Goal: Use online tool/utility: Utilize a website feature to perform a specific function

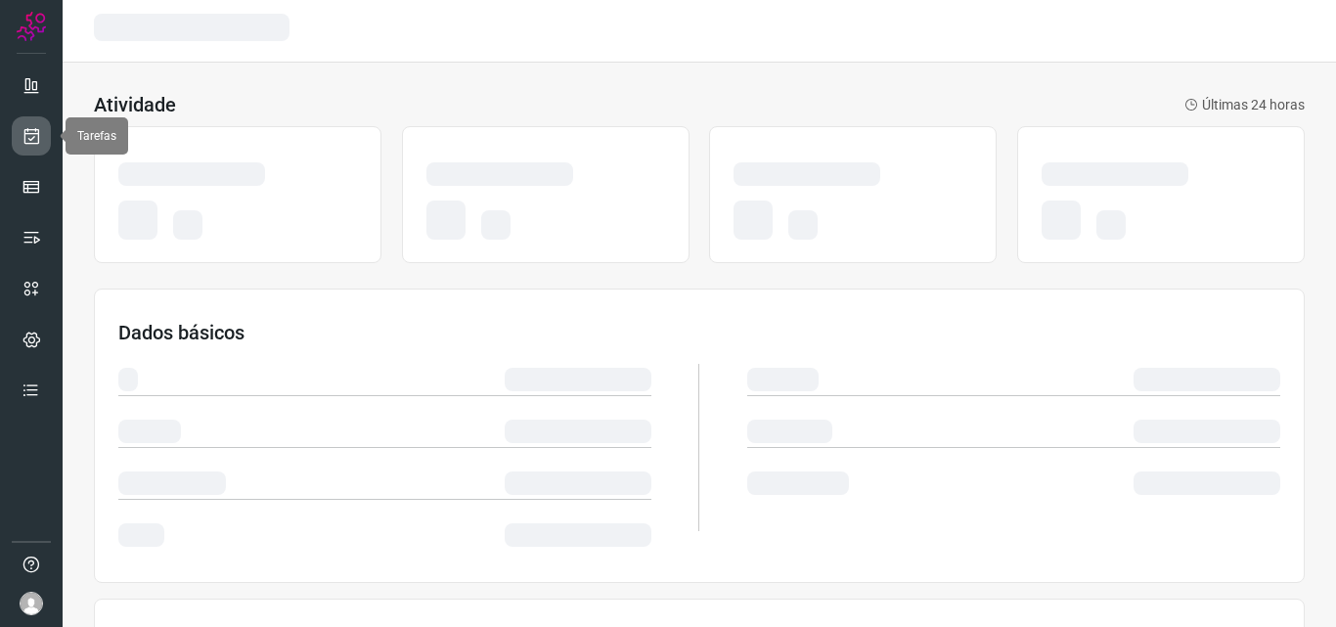
click at [40, 134] on icon at bounding box center [32, 136] width 21 height 20
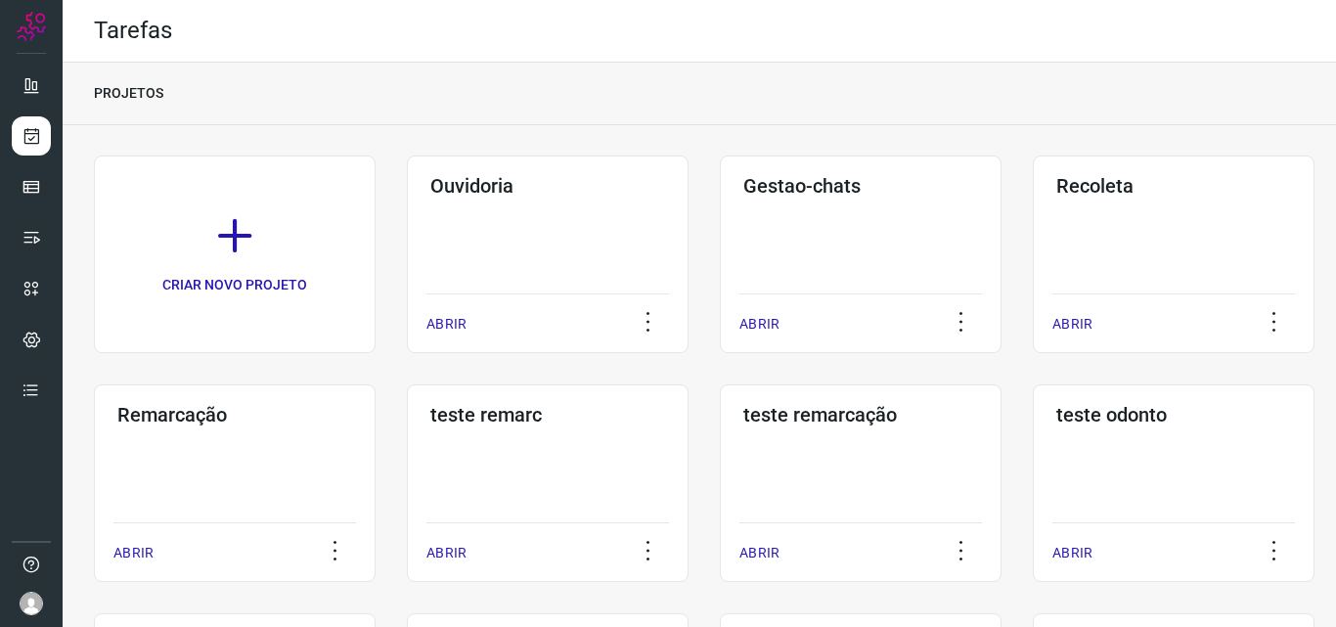
click at [199, 408] on h3 "Remarcação" at bounding box center [234, 414] width 235 height 23
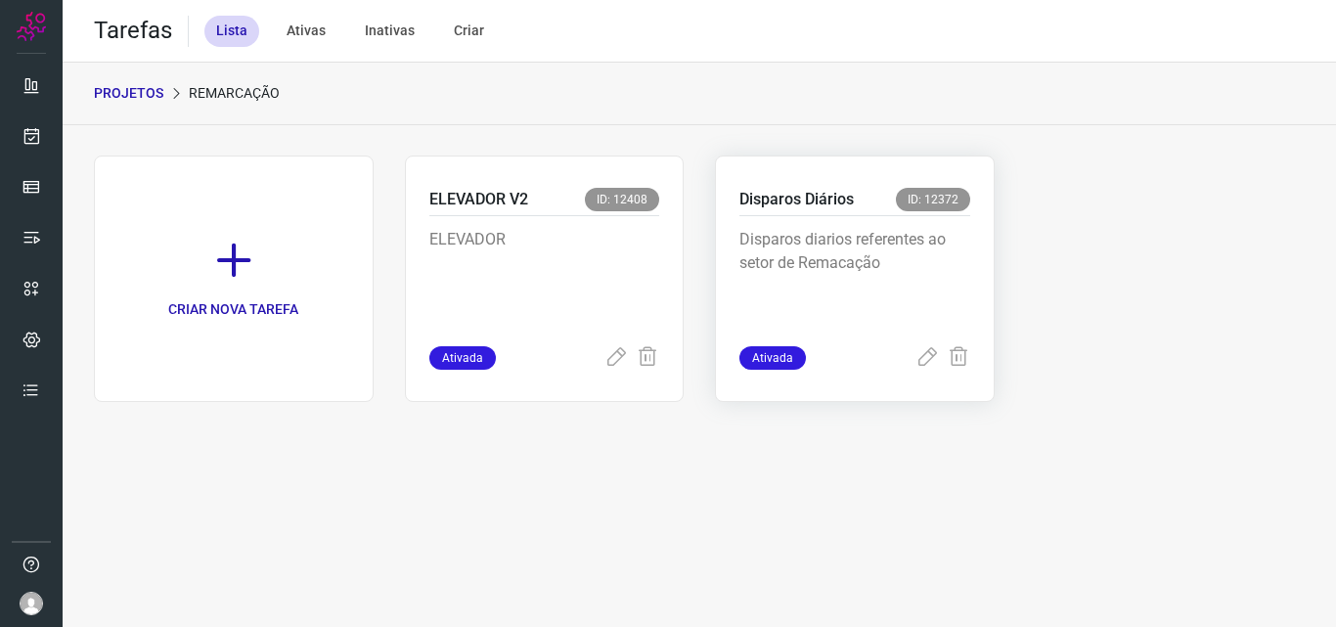
click at [945, 286] on p "Disparos diarios referentes ao setor de Remacação" at bounding box center [854, 277] width 231 height 98
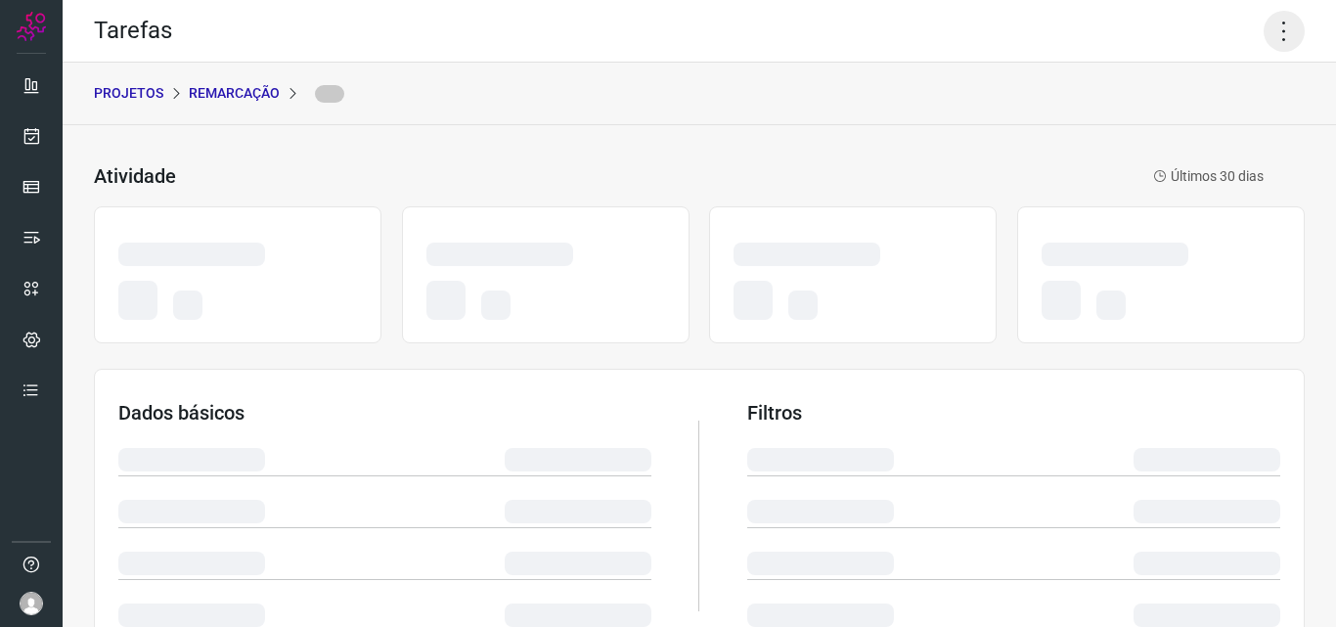
click at [1271, 35] on icon at bounding box center [1283, 31] width 41 height 41
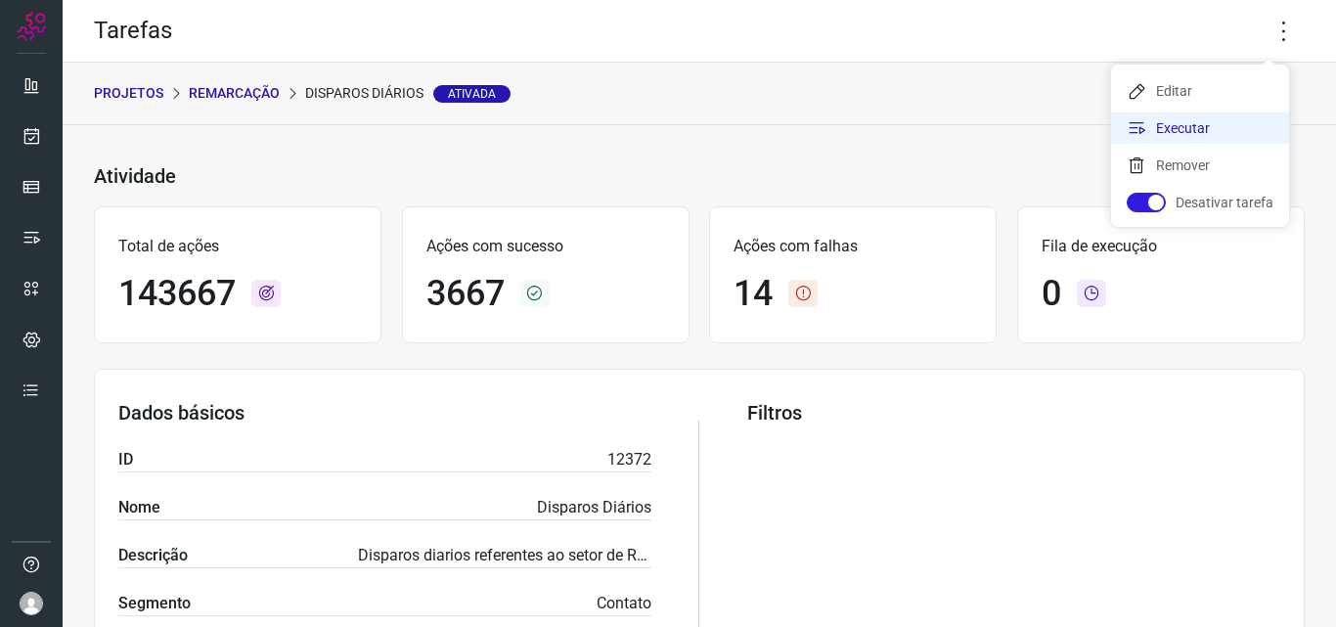
click at [1229, 114] on li "Executar" at bounding box center [1200, 127] width 178 height 31
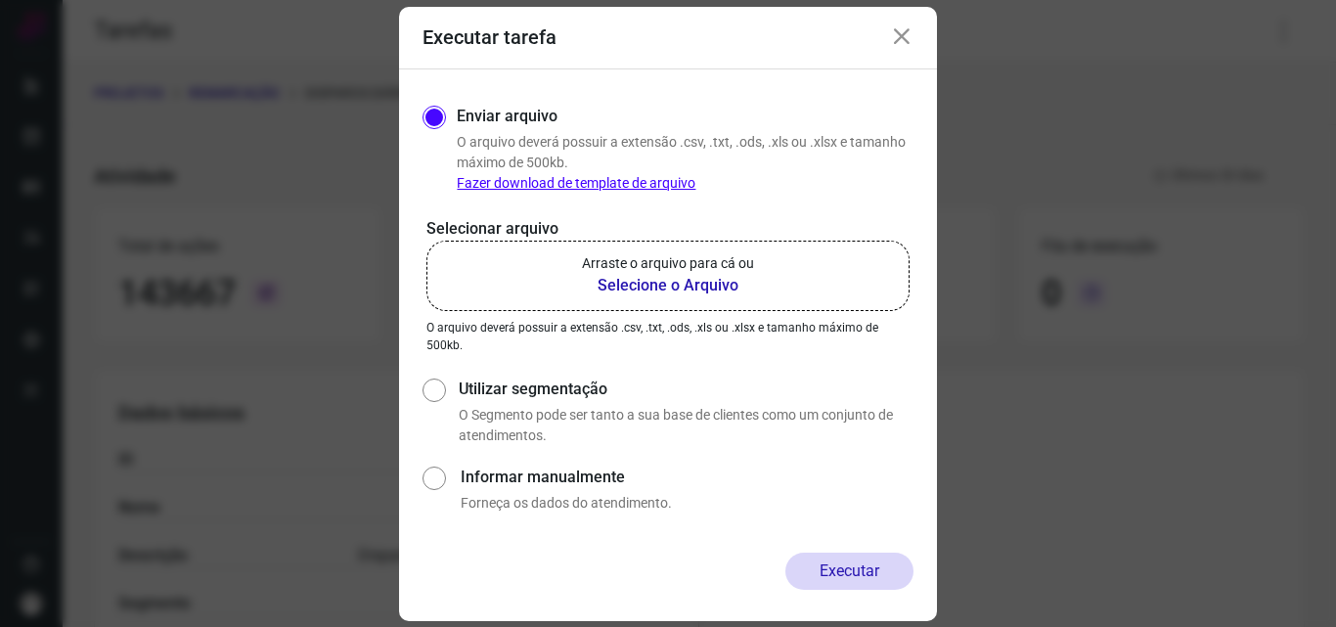
click at [700, 298] on label "Arraste o arquivo para cá ou Selecione o Arquivo" at bounding box center [667, 276] width 483 height 70
click at [0, 0] on input "Arraste o arquivo para cá ou Selecione o Arquivo" at bounding box center [0, 0] width 0 height 0
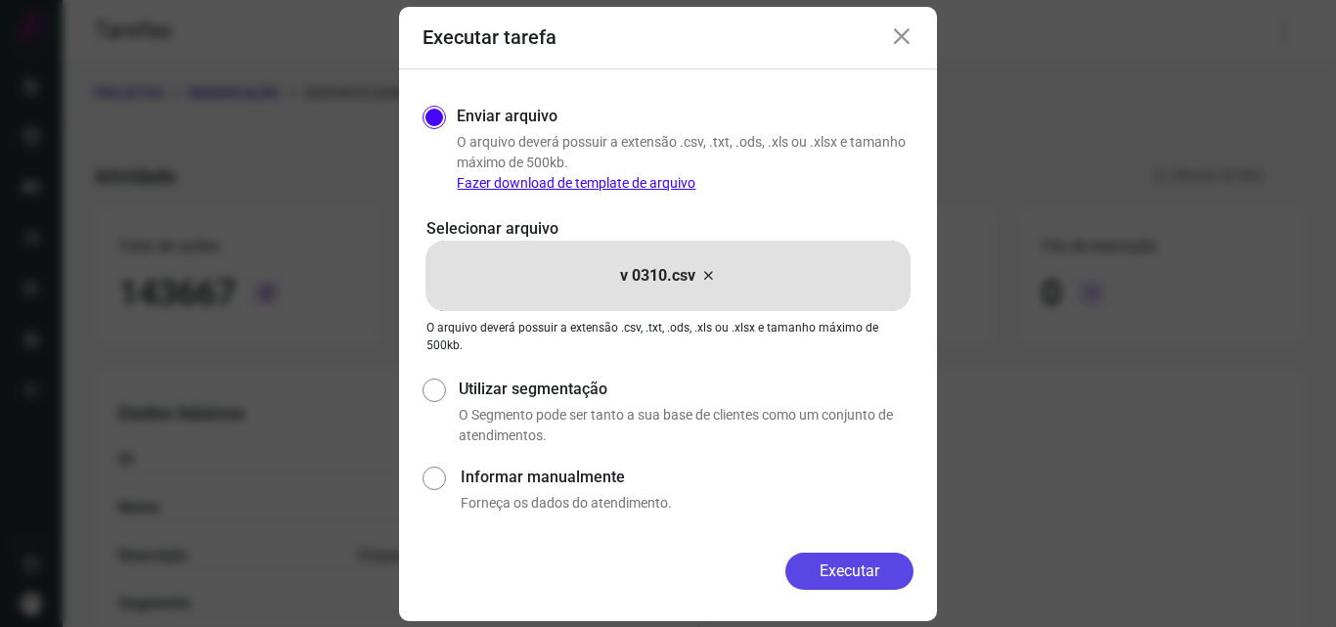
click at [832, 575] on button "Executar" at bounding box center [849, 570] width 128 height 37
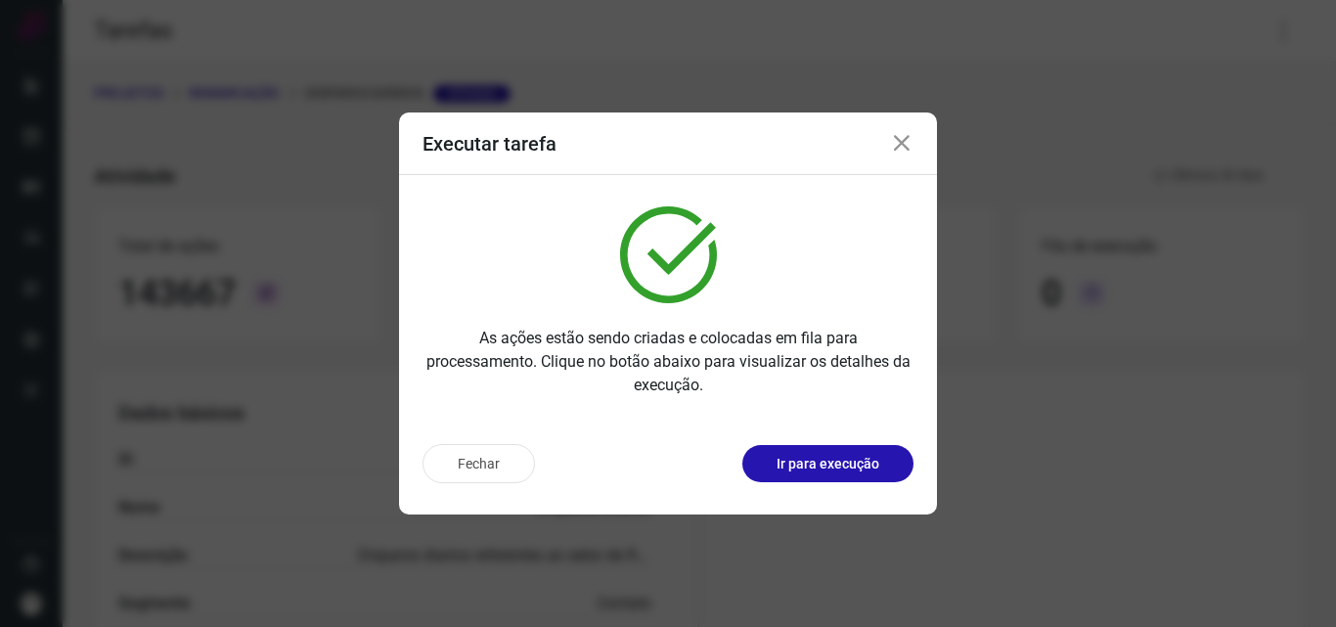
click at [833, 455] on p "Ir para execução" at bounding box center [827, 464] width 103 height 21
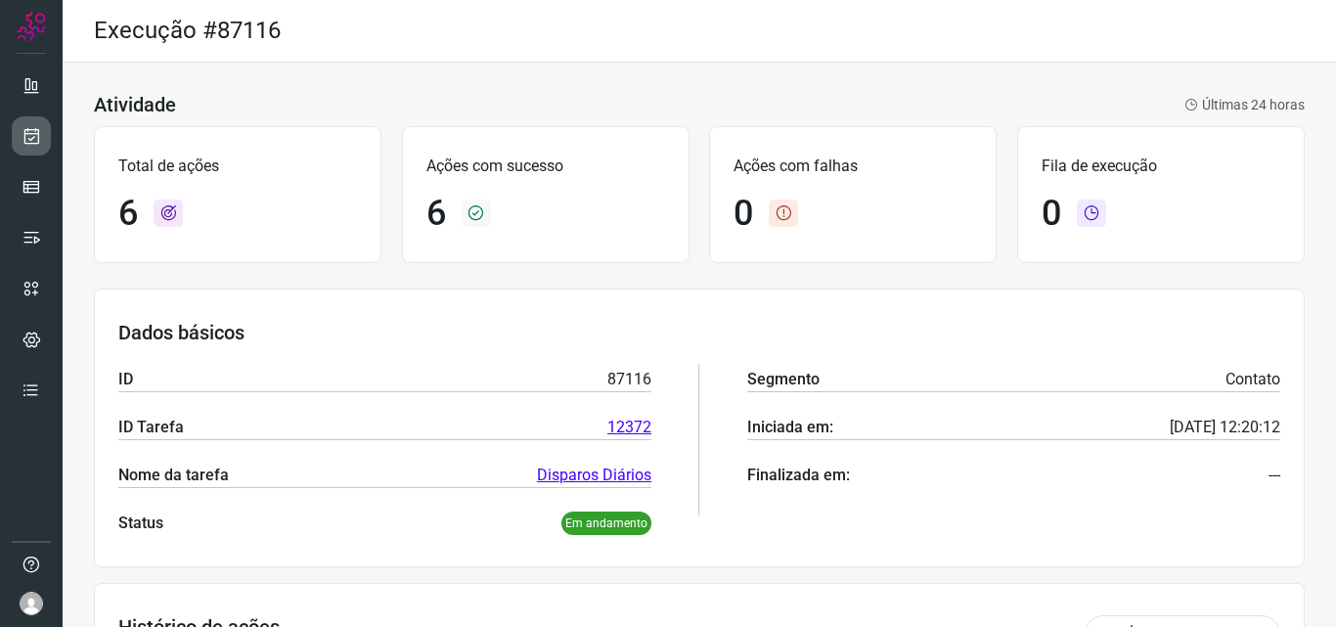
click at [26, 129] on icon at bounding box center [32, 136] width 21 height 20
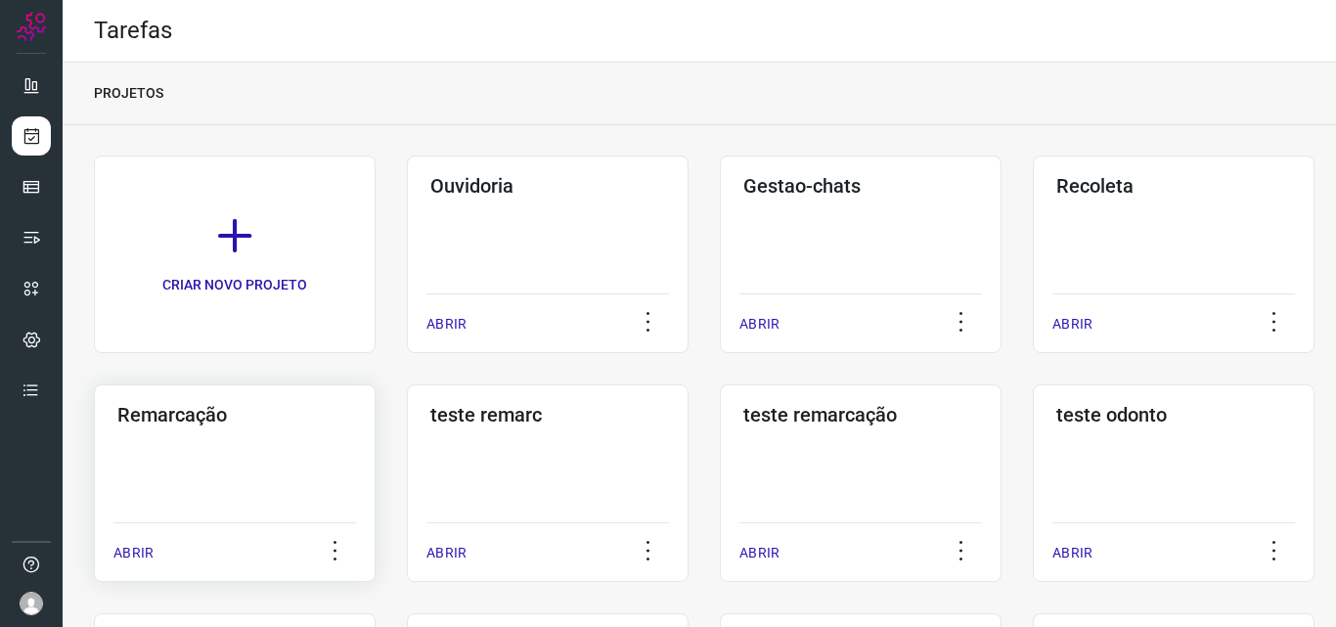
click at [239, 436] on div "Remarcação ABRIR" at bounding box center [235, 483] width 282 height 198
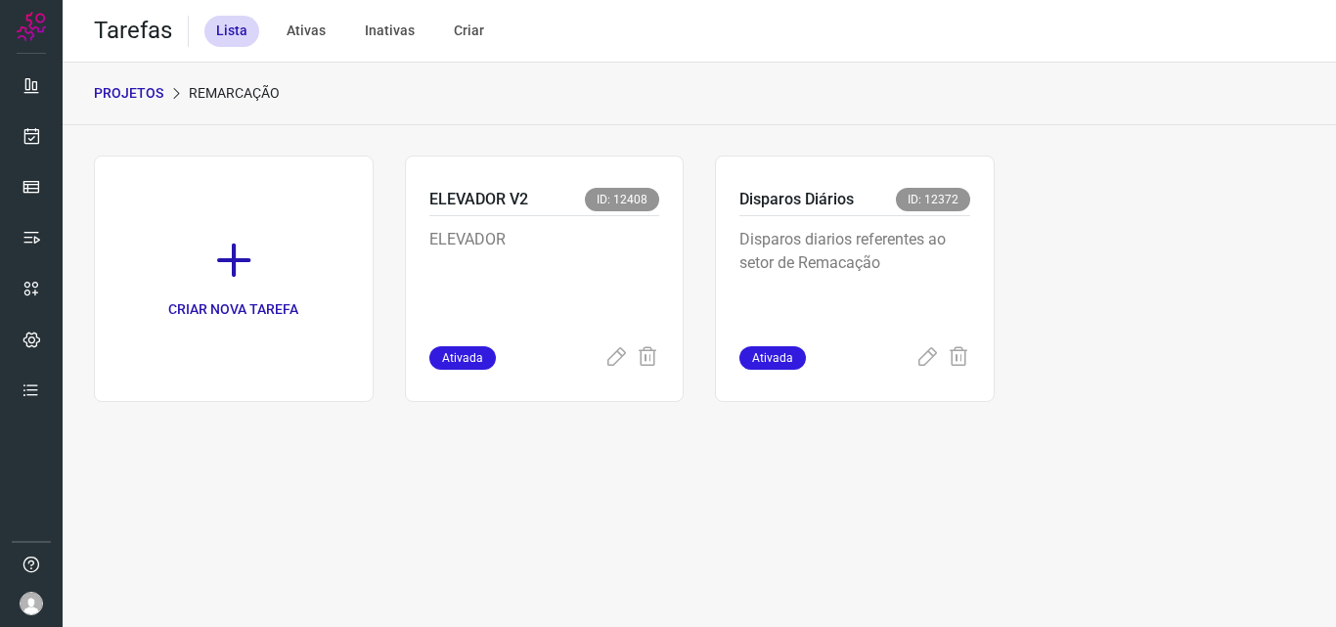
click at [985, 257] on div "Disparos Diários ID: 12372 Disparos diarios referentes ao setor de Remacação At…" at bounding box center [855, 278] width 280 height 246
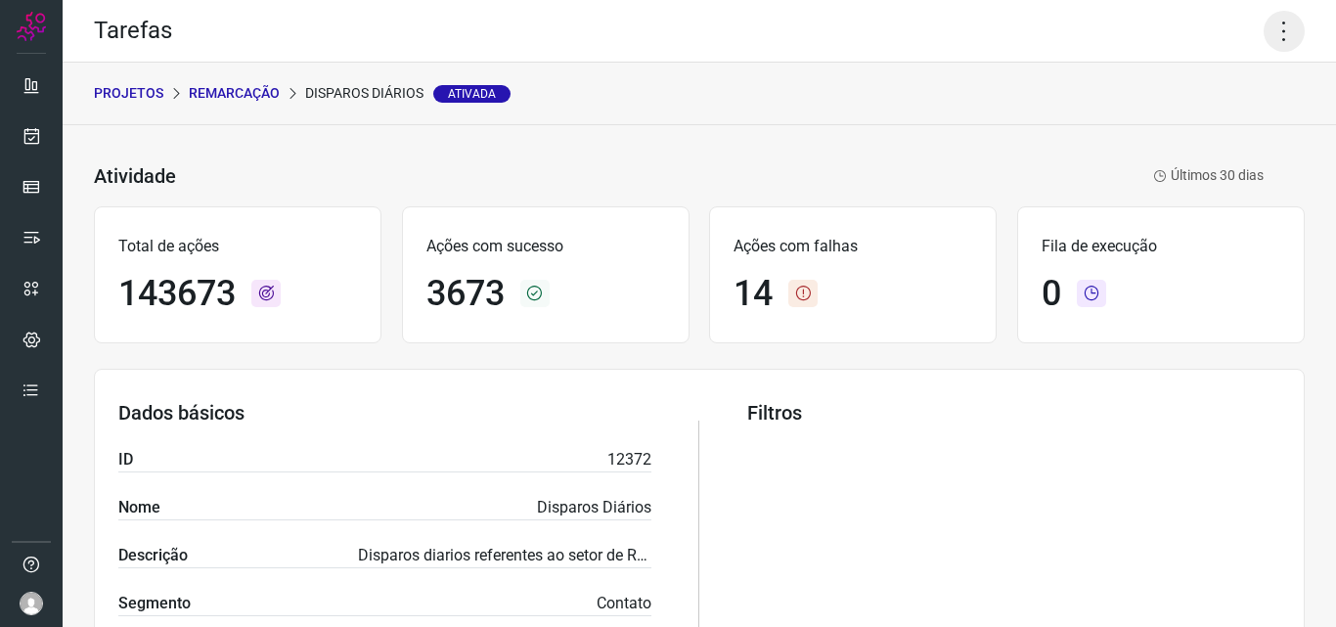
click at [1280, 24] on icon at bounding box center [1283, 31] width 41 height 41
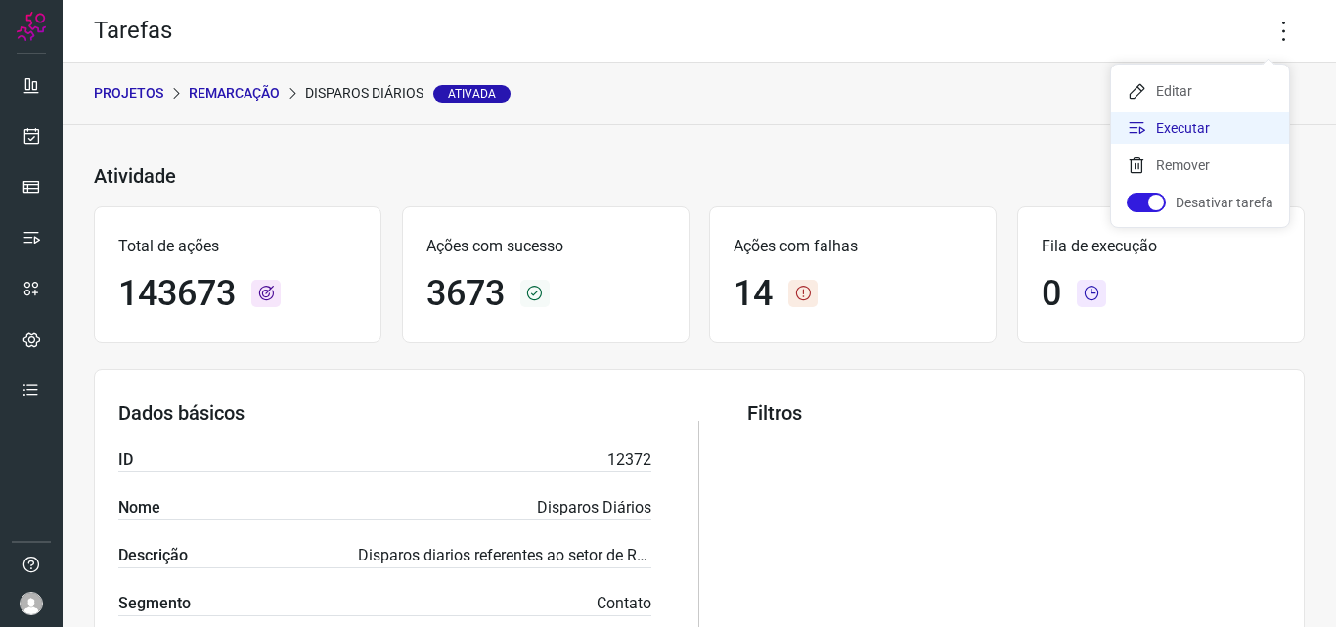
click at [1210, 112] on li "Executar" at bounding box center [1200, 127] width 178 height 31
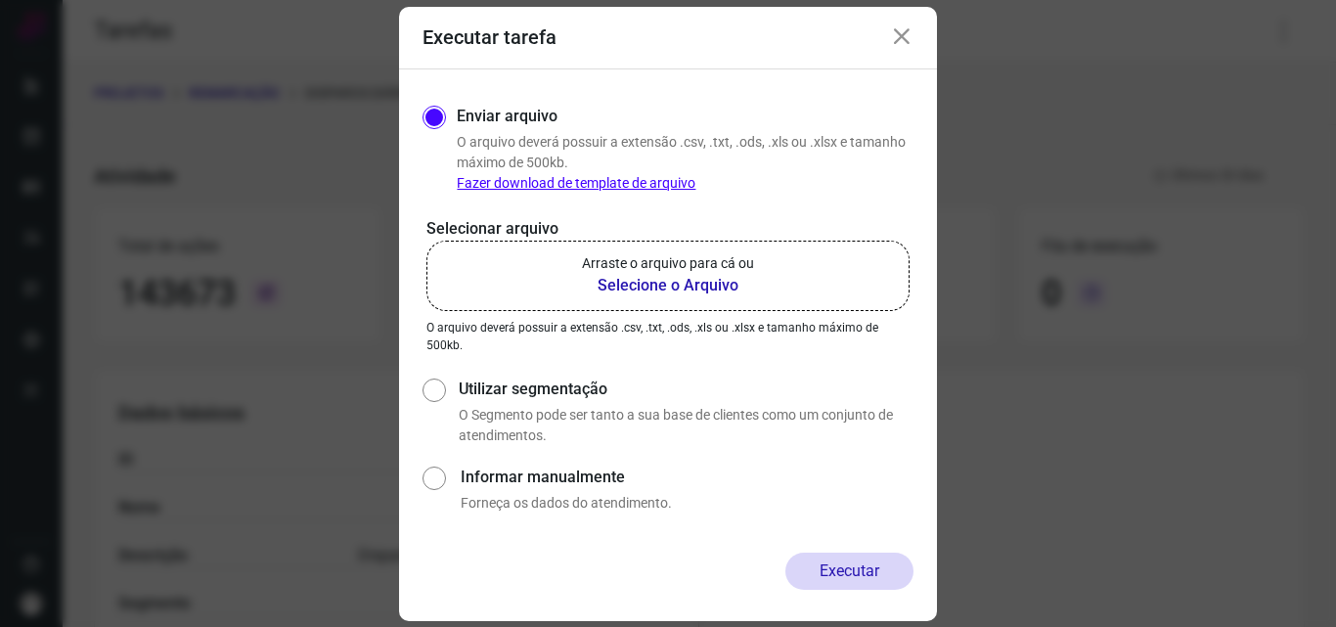
click at [721, 262] on p "Arraste o arquivo para cá ou" at bounding box center [668, 263] width 172 height 21
click at [0, 0] on input "Arraste o arquivo para cá ou Selecione o Arquivo" at bounding box center [0, 0] width 0 height 0
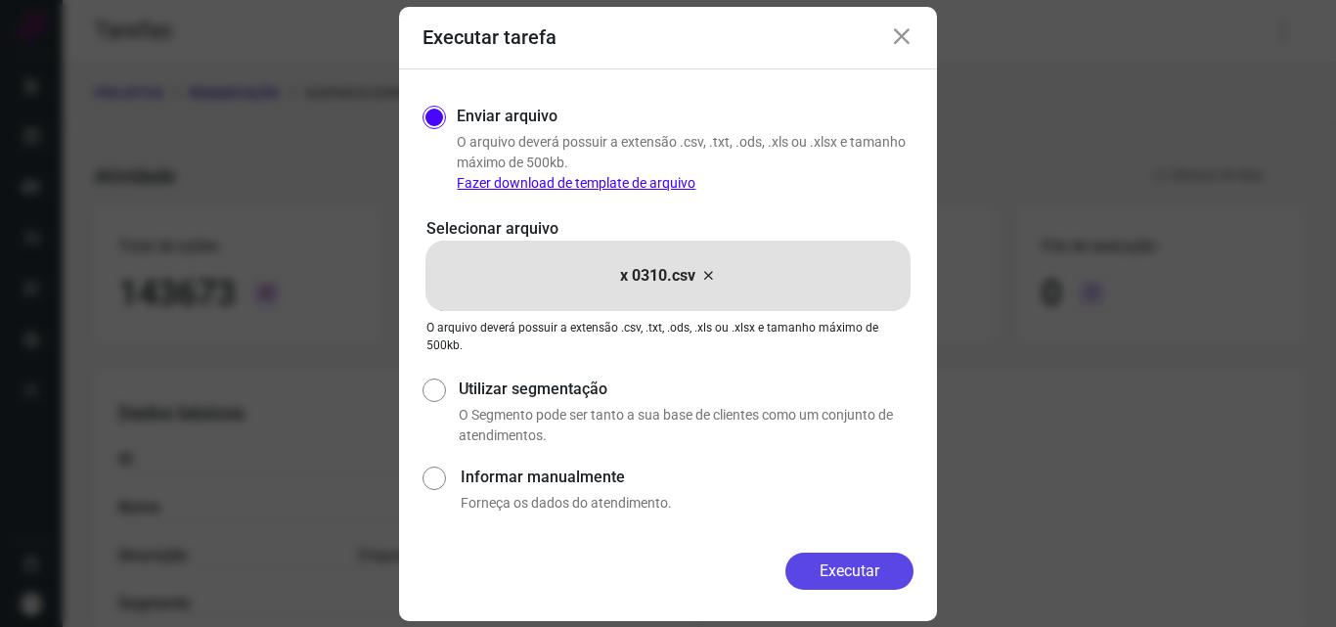
click at [895, 575] on button "Executar" at bounding box center [849, 570] width 128 height 37
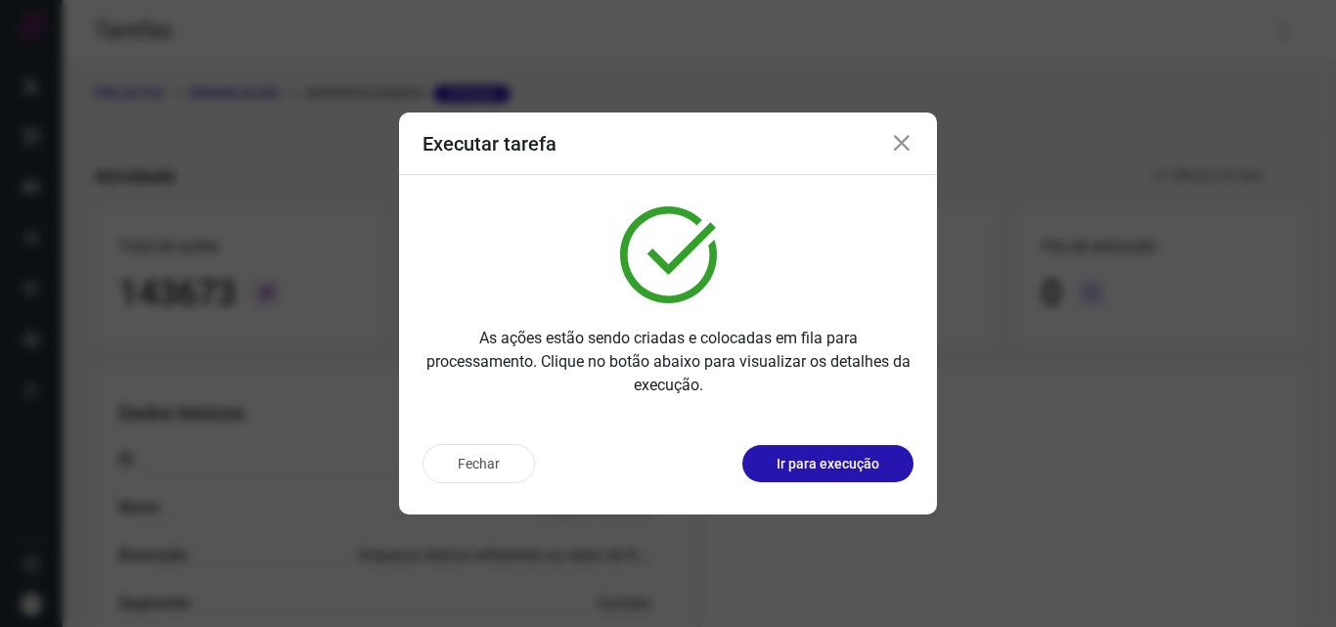
click at [862, 464] on p "Ir para execução" at bounding box center [827, 464] width 103 height 21
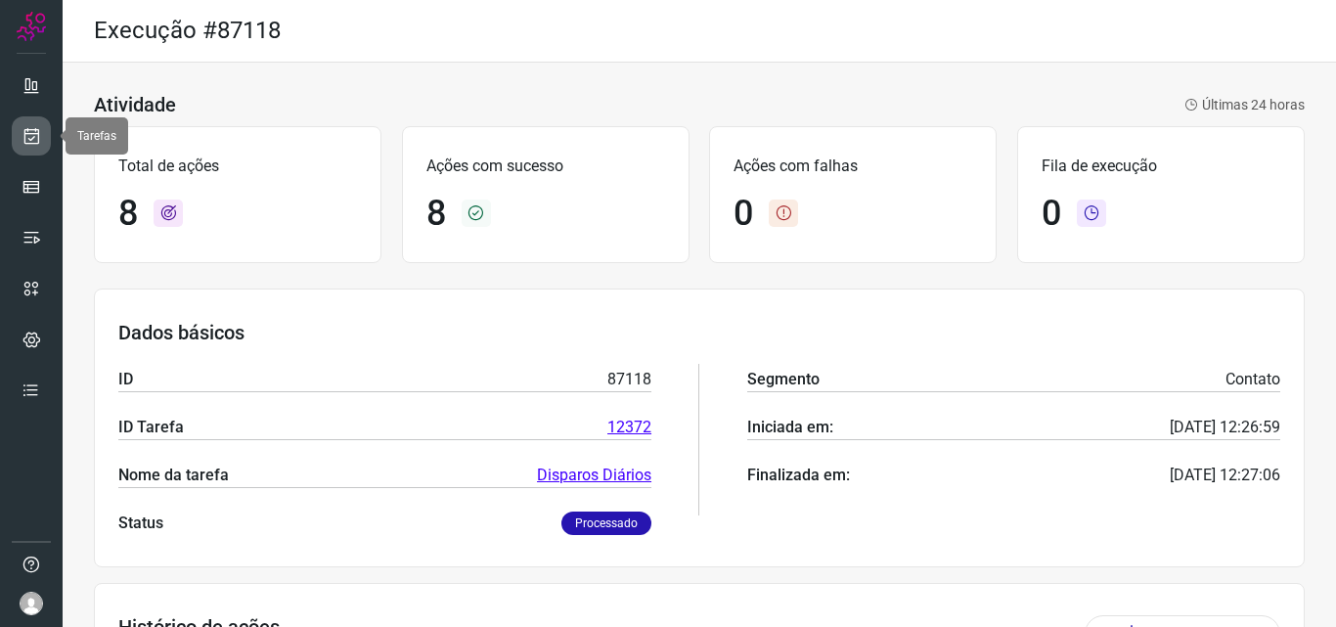
click at [29, 122] on link at bounding box center [31, 135] width 39 height 39
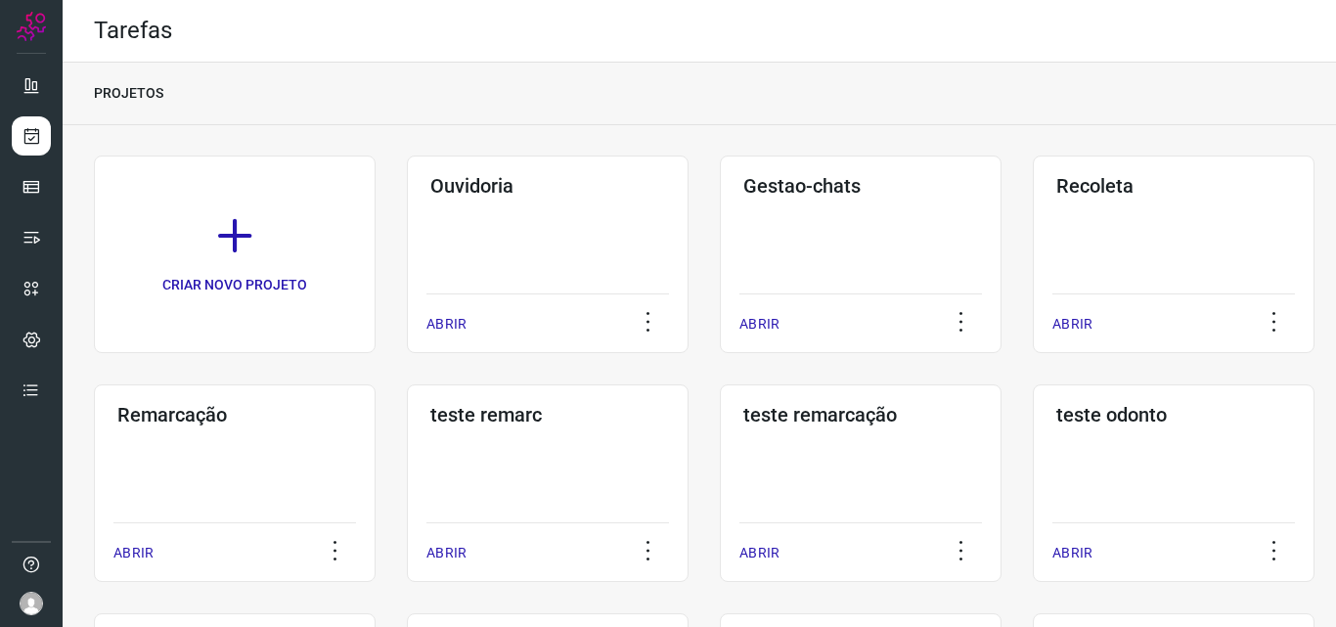
click at [340, 443] on div "Remarcação ABRIR" at bounding box center [235, 483] width 282 height 198
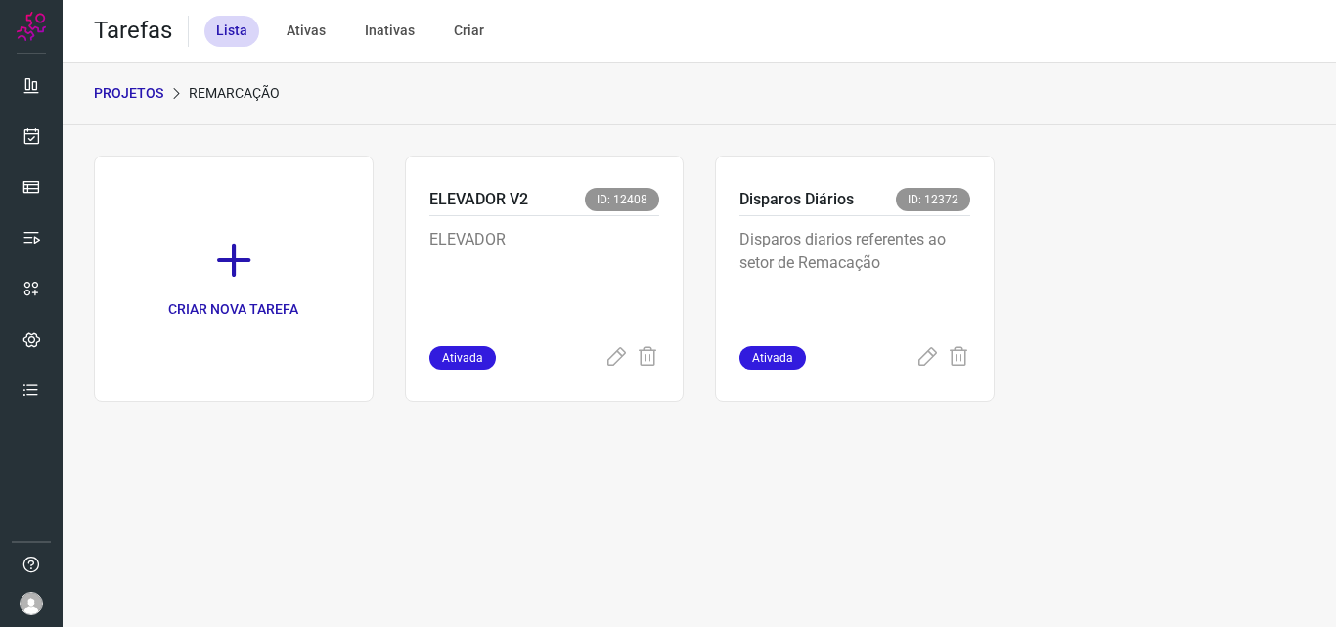
click at [865, 283] on p "Disparos diarios referentes ao setor de Remacação" at bounding box center [854, 277] width 231 height 98
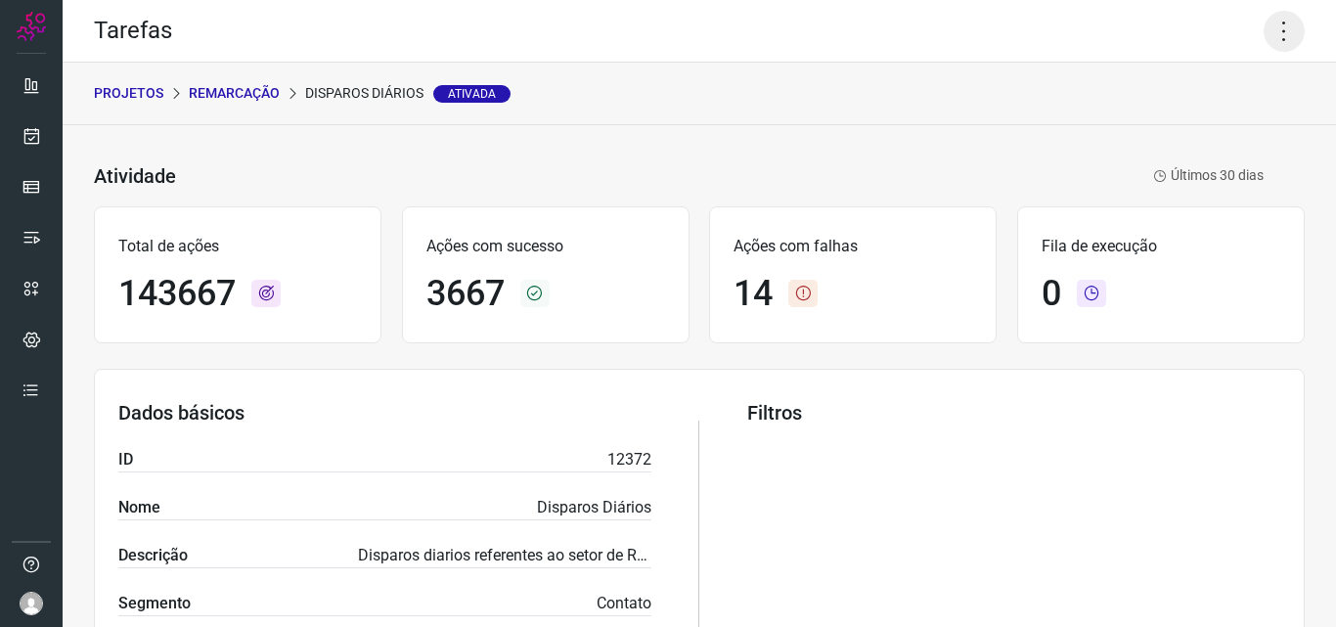
click at [1278, 25] on icon at bounding box center [1283, 31] width 41 height 41
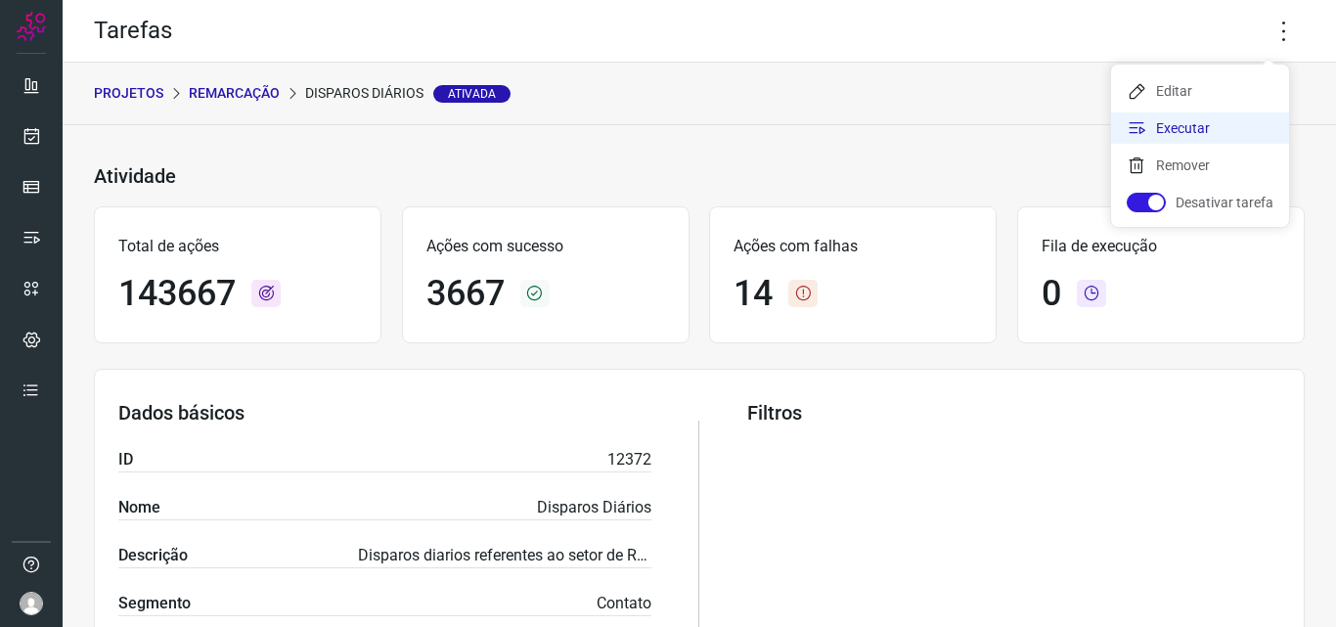
click at [1213, 122] on li "Executar" at bounding box center [1200, 127] width 178 height 31
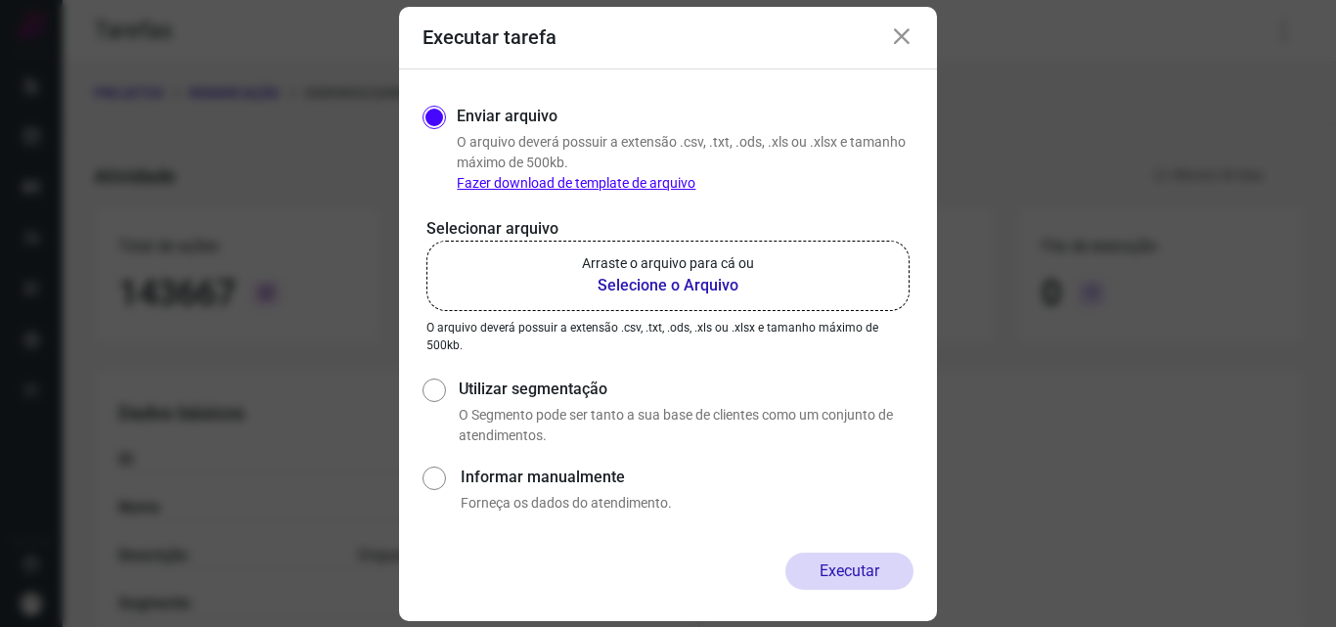
click at [718, 277] on b "Selecione o Arquivo" at bounding box center [668, 285] width 172 height 23
click at [0, 0] on input "Arraste o arquivo para cá ou Selecione o Arquivo" at bounding box center [0, 0] width 0 height 0
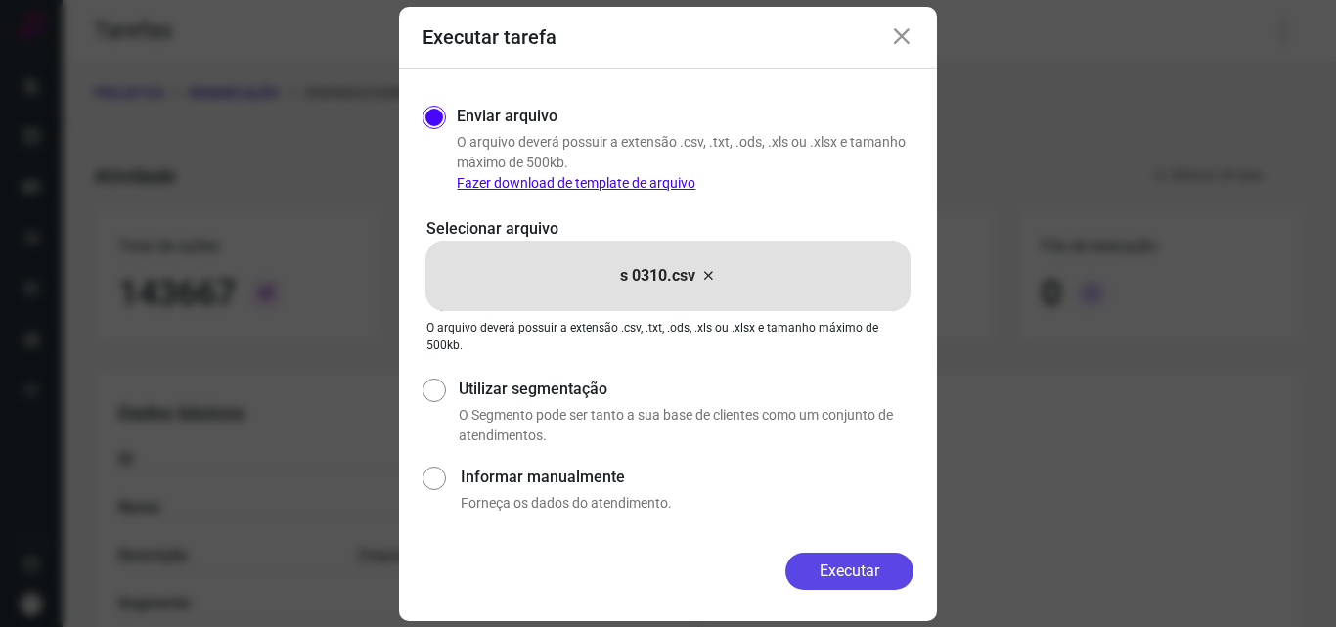
click at [851, 554] on button "Executar" at bounding box center [849, 570] width 128 height 37
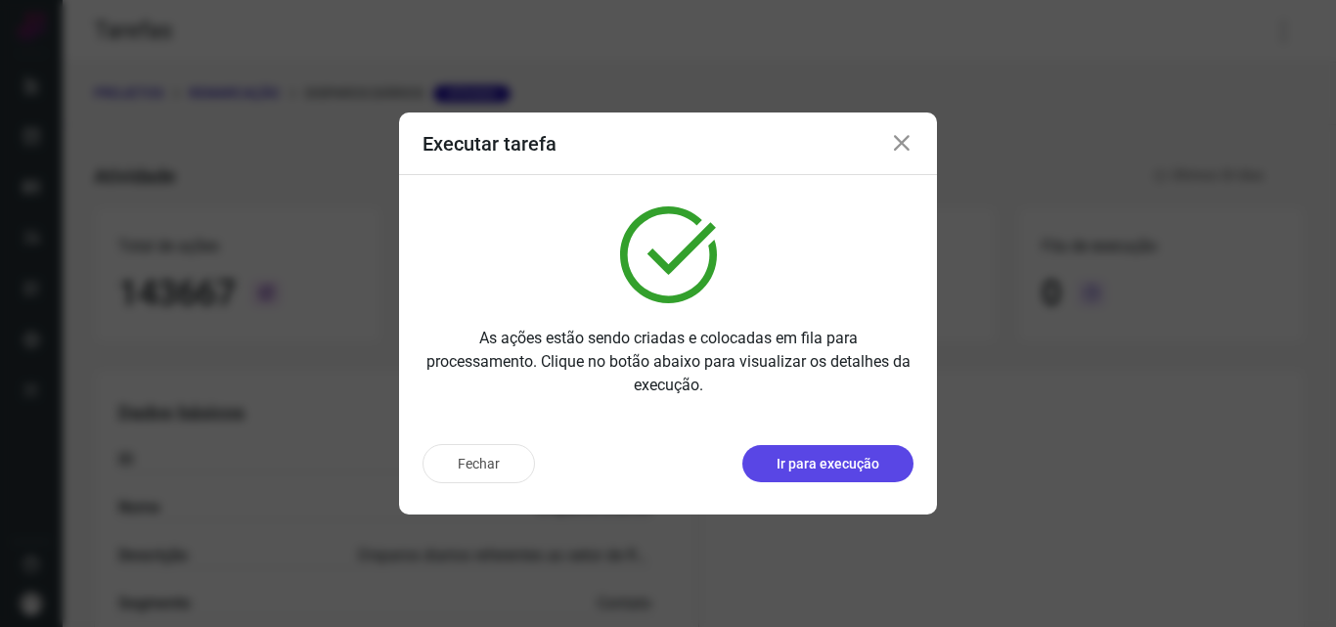
click at [864, 456] on p "Ir para execução" at bounding box center [827, 464] width 103 height 21
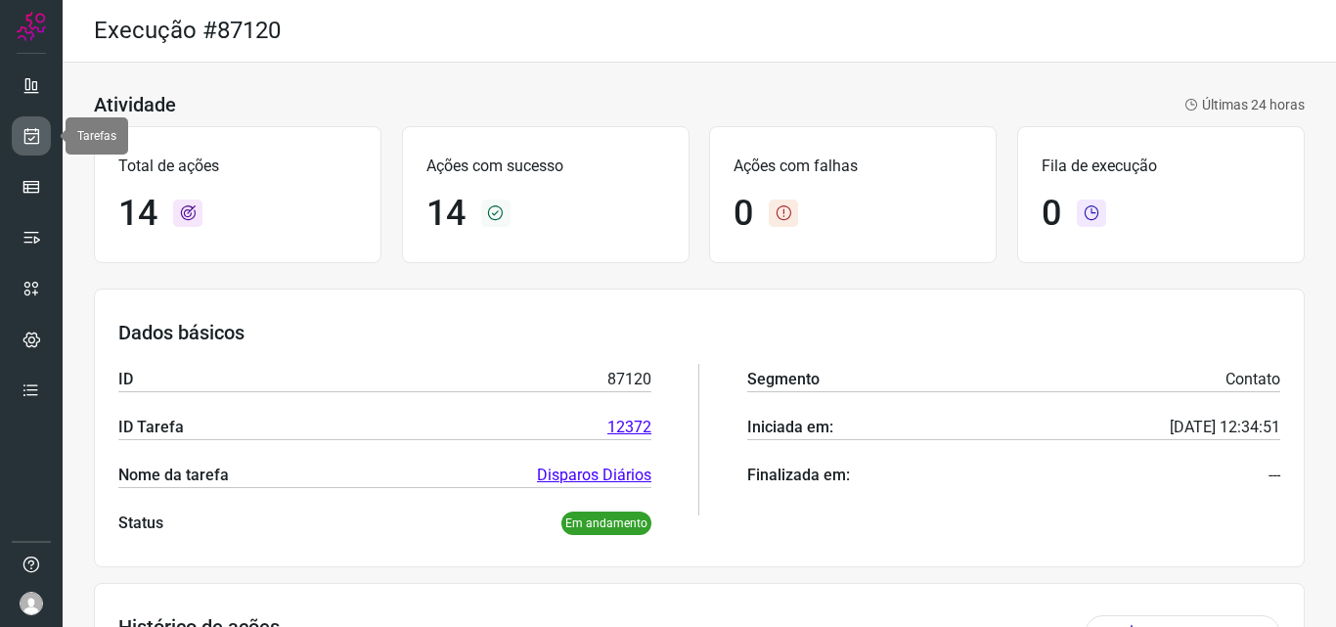
click at [31, 124] on link at bounding box center [31, 135] width 39 height 39
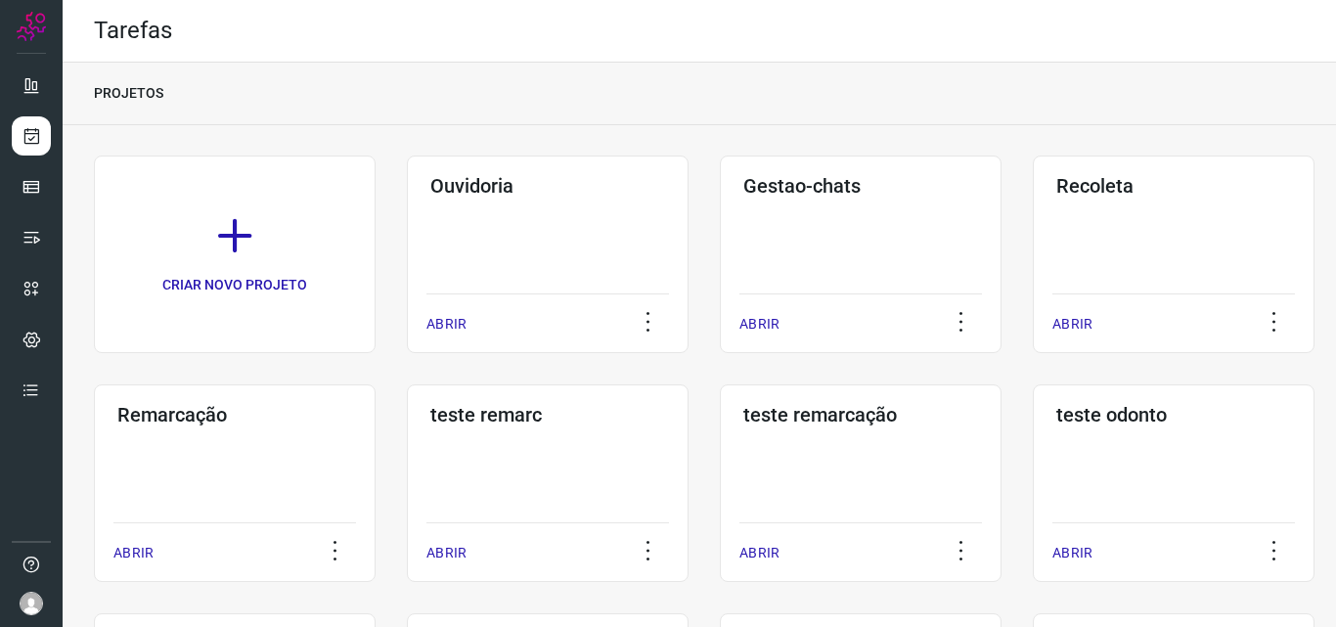
click at [221, 433] on div "Remarcação ABRIR" at bounding box center [235, 483] width 282 height 198
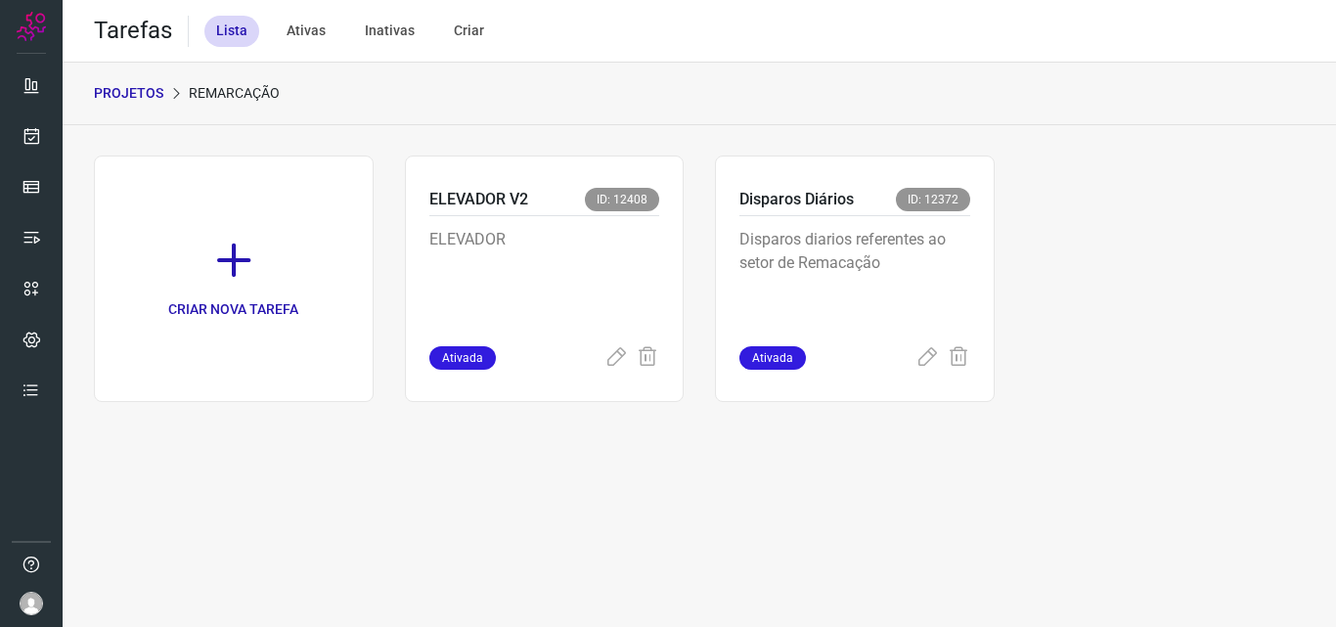
click at [860, 202] on div "Disparos Diários ID: 12372" at bounding box center [854, 202] width 231 height 28
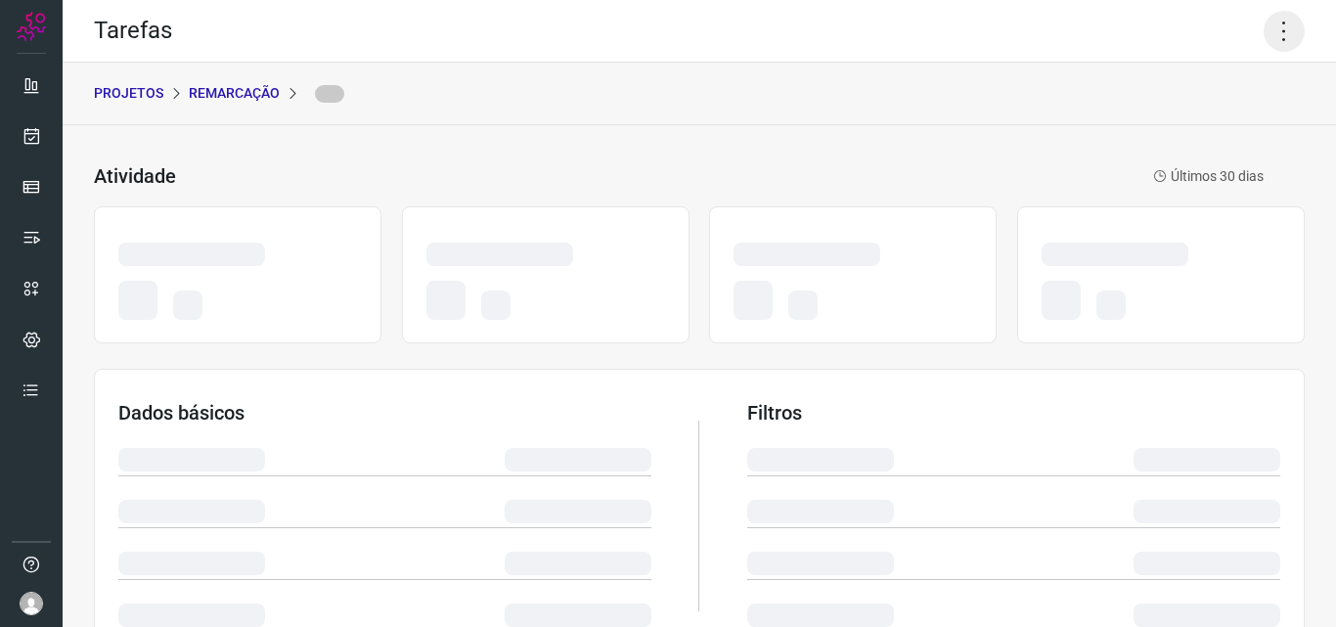
click at [1271, 25] on icon at bounding box center [1283, 31] width 41 height 41
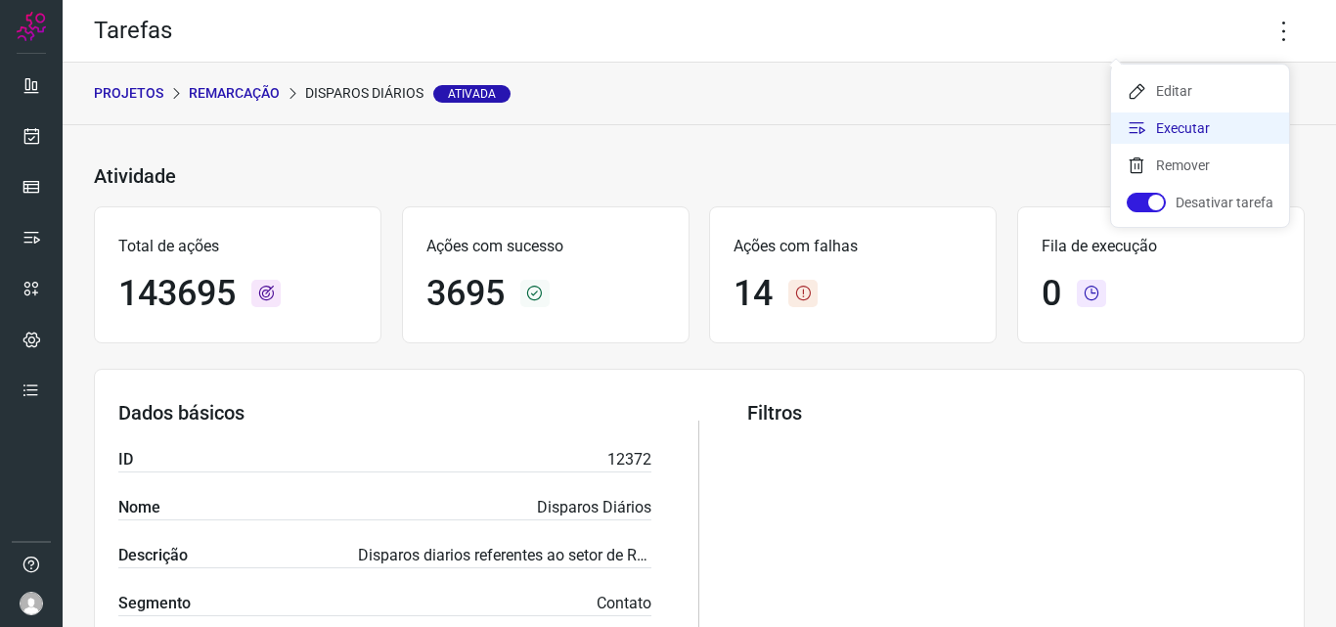
click at [1208, 124] on li "Executar" at bounding box center [1200, 127] width 178 height 31
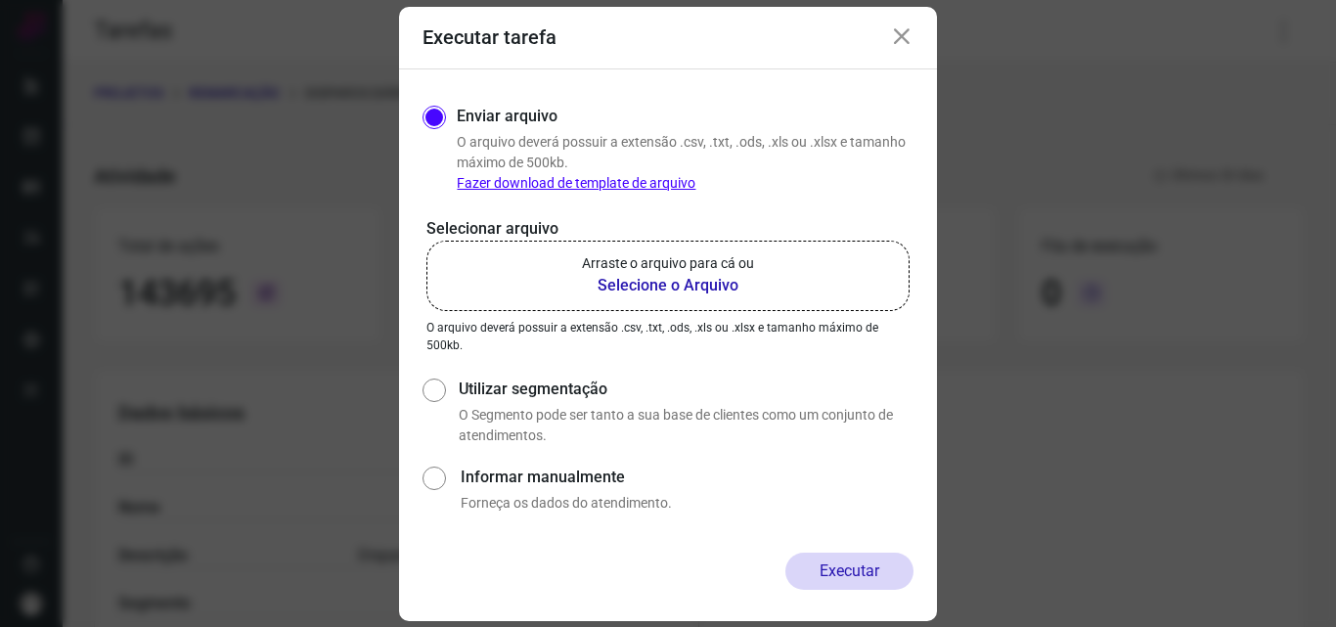
click at [701, 290] on b "Selecione o Arquivo" at bounding box center [668, 285] width 172 height 23
click at [0, 0] on input "Arraste o arquivo para cá ou Selecione o Arquivo" at bounding box center [0, 0] width 0 height 0
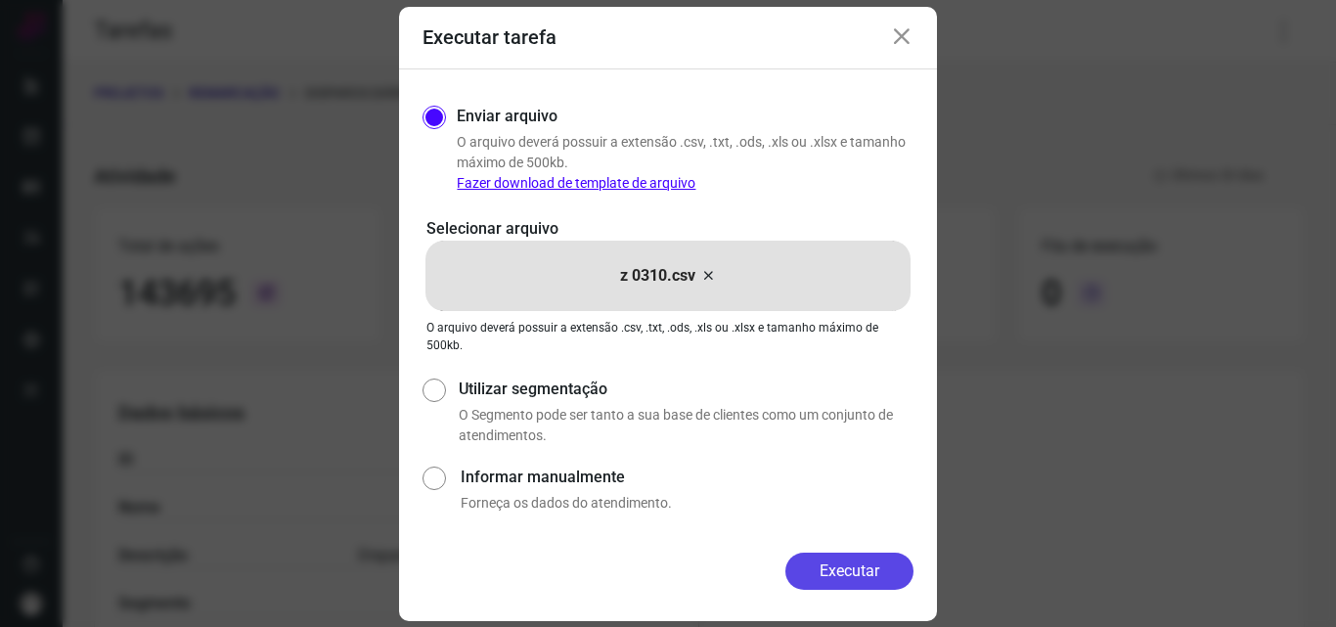
click at [822, 562] on button "Executar" at bounding box center [849, 570] width 128 height 37
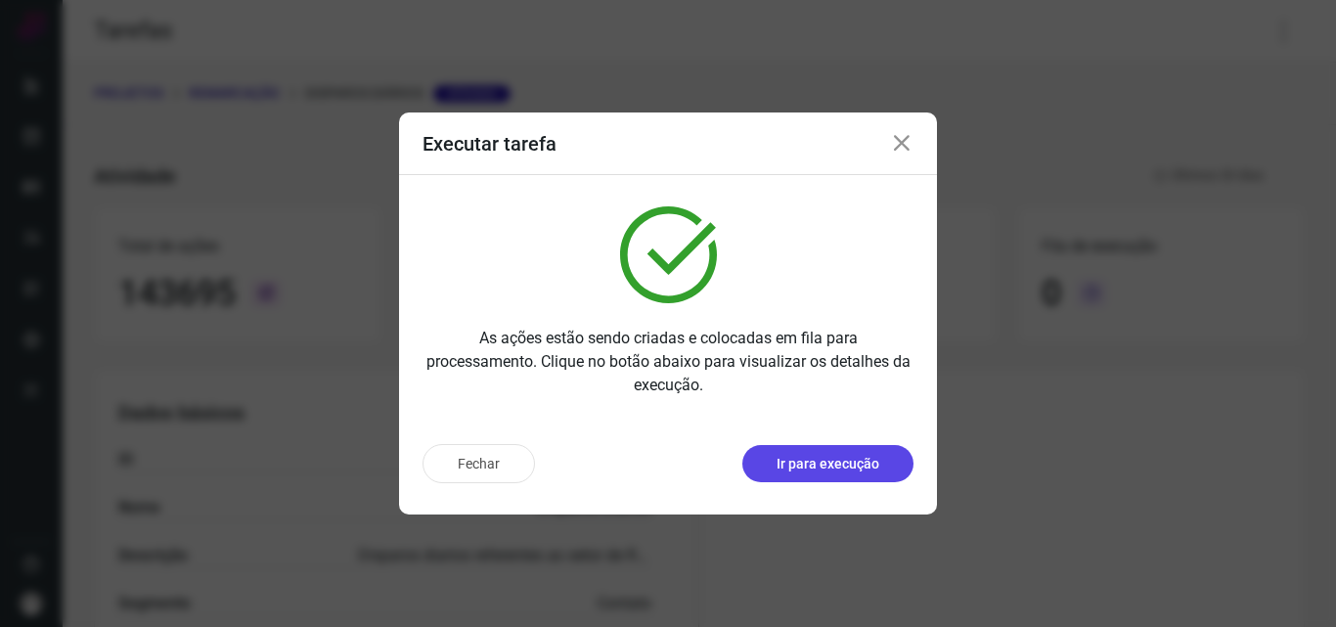
click at [810, 476] on button "Ir para execução" at bounding box center [827, 463] width 171 height 37
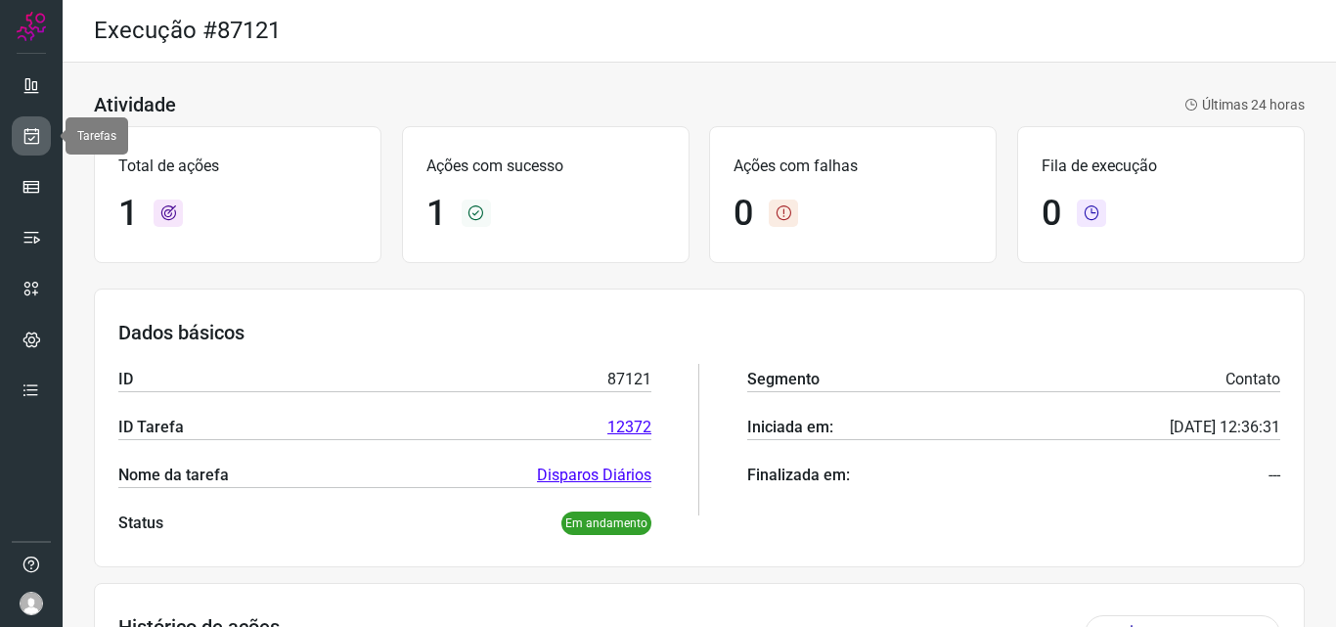
click at [41, 142] on link at bounding box center [31, 135] width 39 height 39
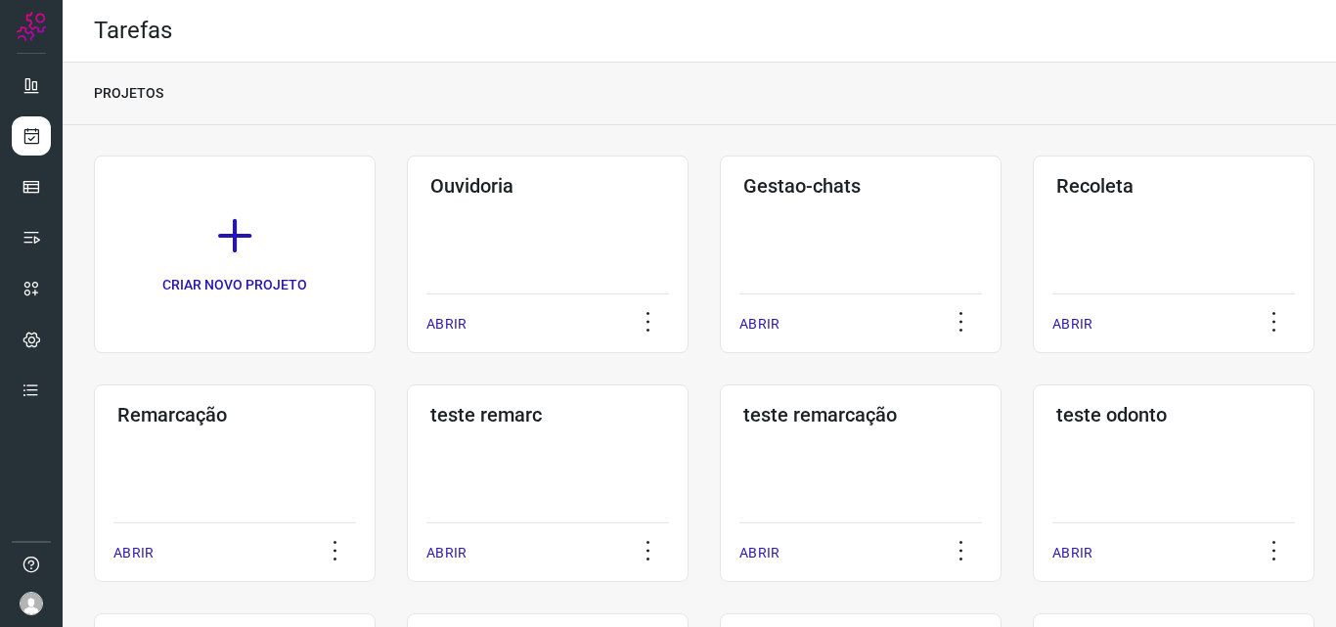
click at [303, 474] on div "Remarcação ABRIR" at bounding box center [235, 483] width 282 height 198
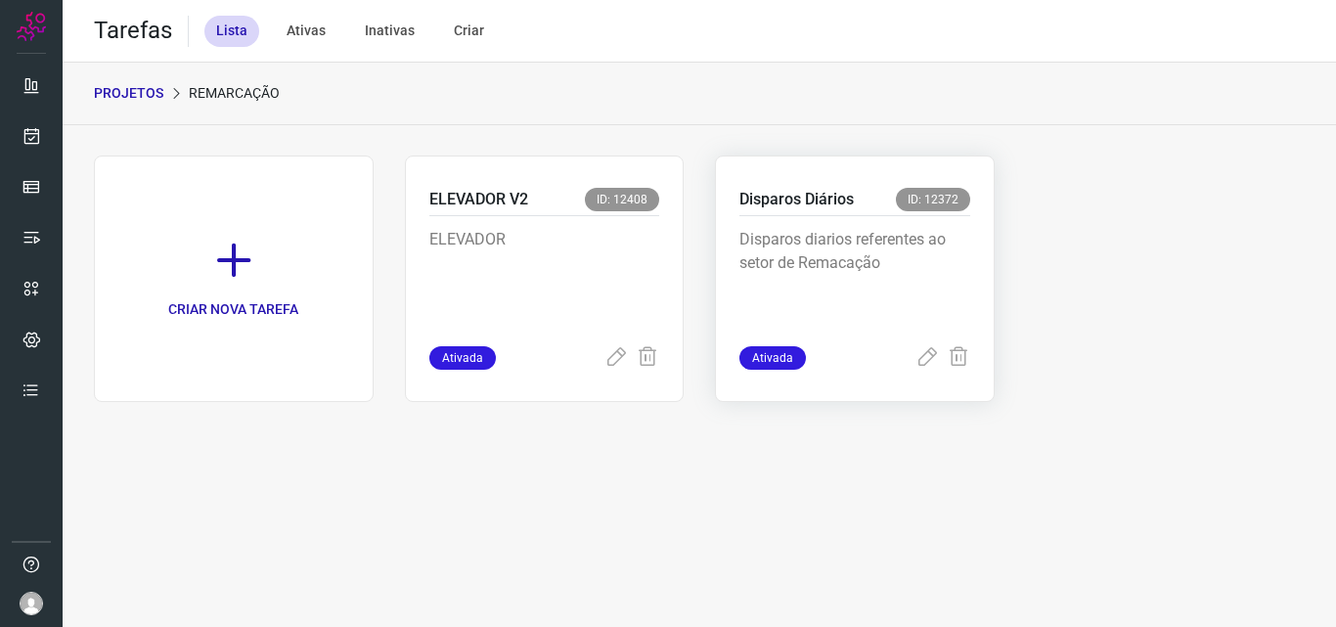
click at [946, 262] on p "Disparos diarios referentes ao setor de Remacação" at bounding box center [854, 277] width 231 height 98
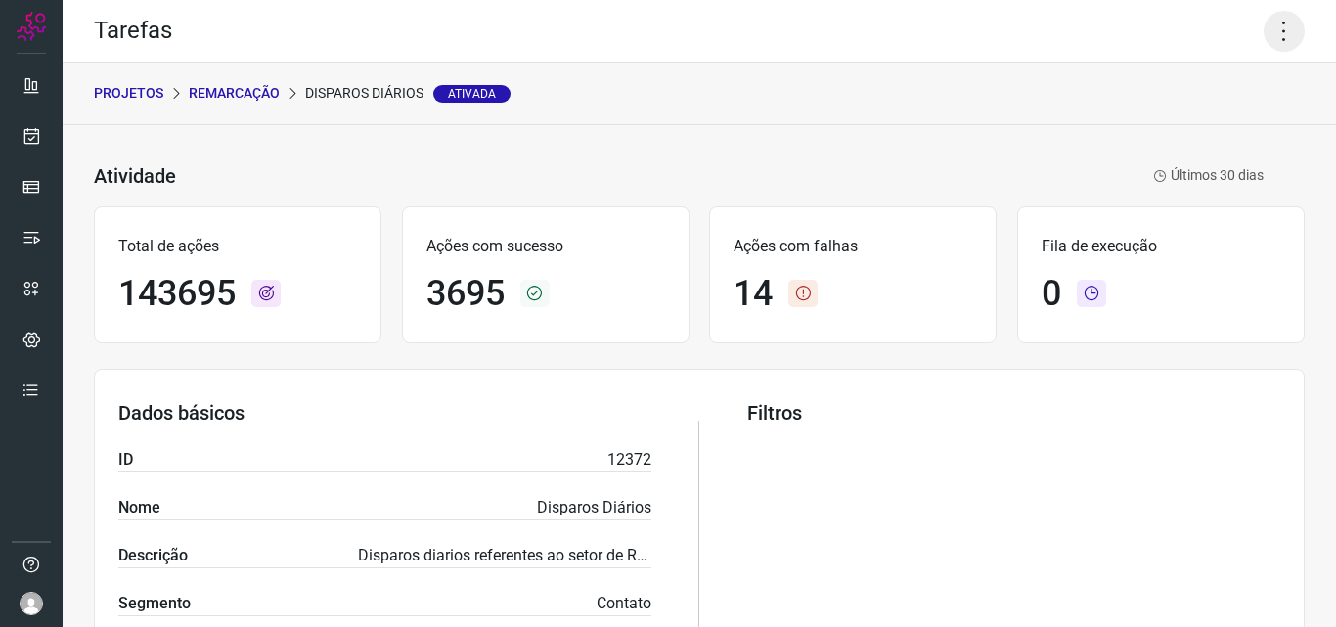
click at [1281, 35] on icon at bounding box center [1283, 31] width 41 height 41
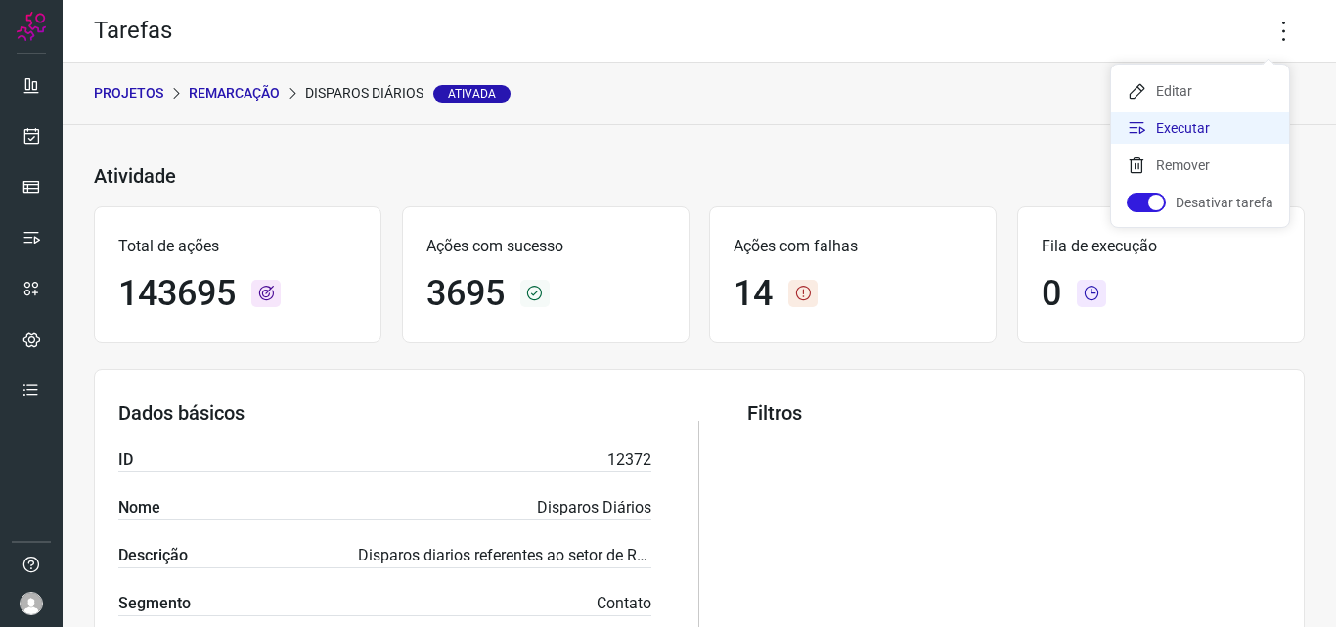
click at [1230, 112] on li "Executar" at bounding box center [1200, 127] width 178 height 31
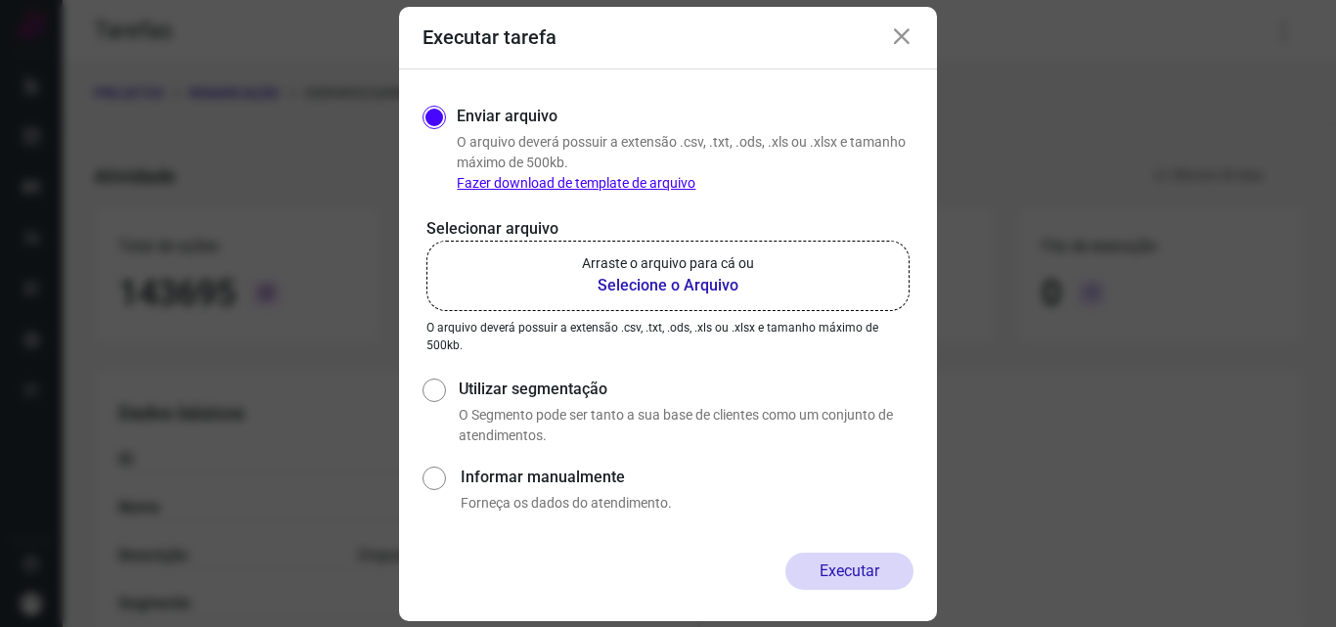
click at [772, 279] on label "Arraste o arquivo para cá ou Selecione o Arquivo" at bounding box center [667, 276] width 483 height 70
click at [0, 0] on input "Arraste o arquivo para cá ou Selecione o Arquivo" at bounding box center [0, 0] width 0 height 0
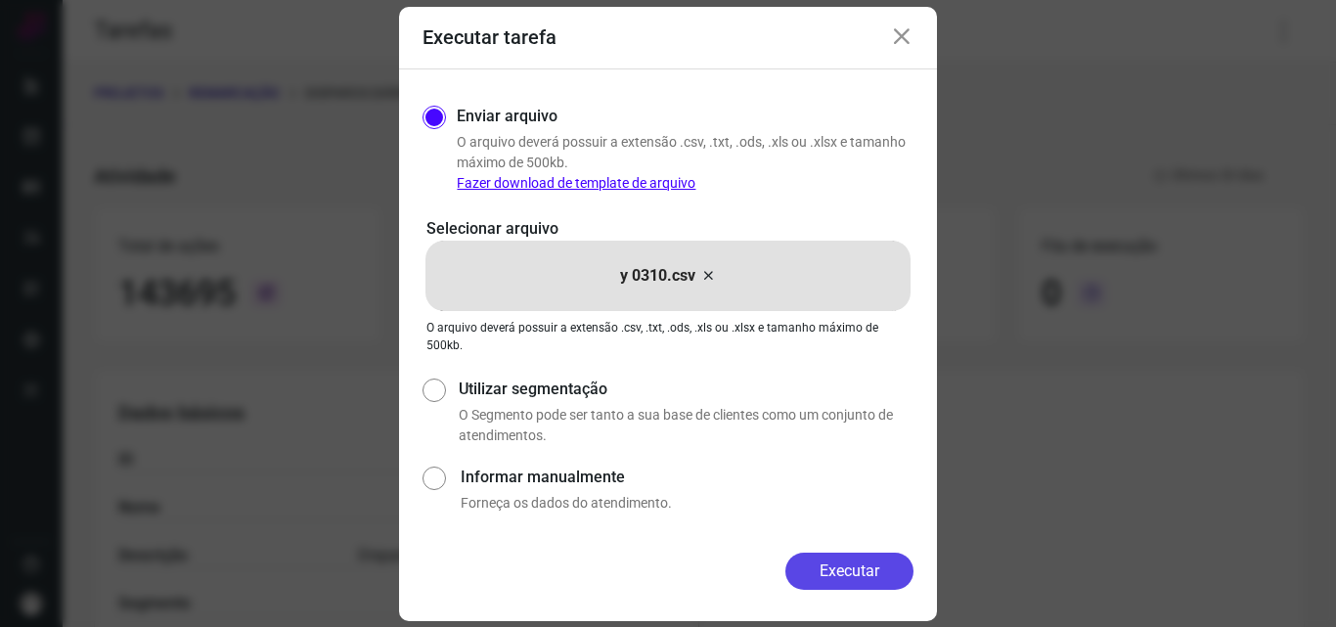
click at [824, 557] on button "Executar" at bounding box center [849, 570] width 128 height 37
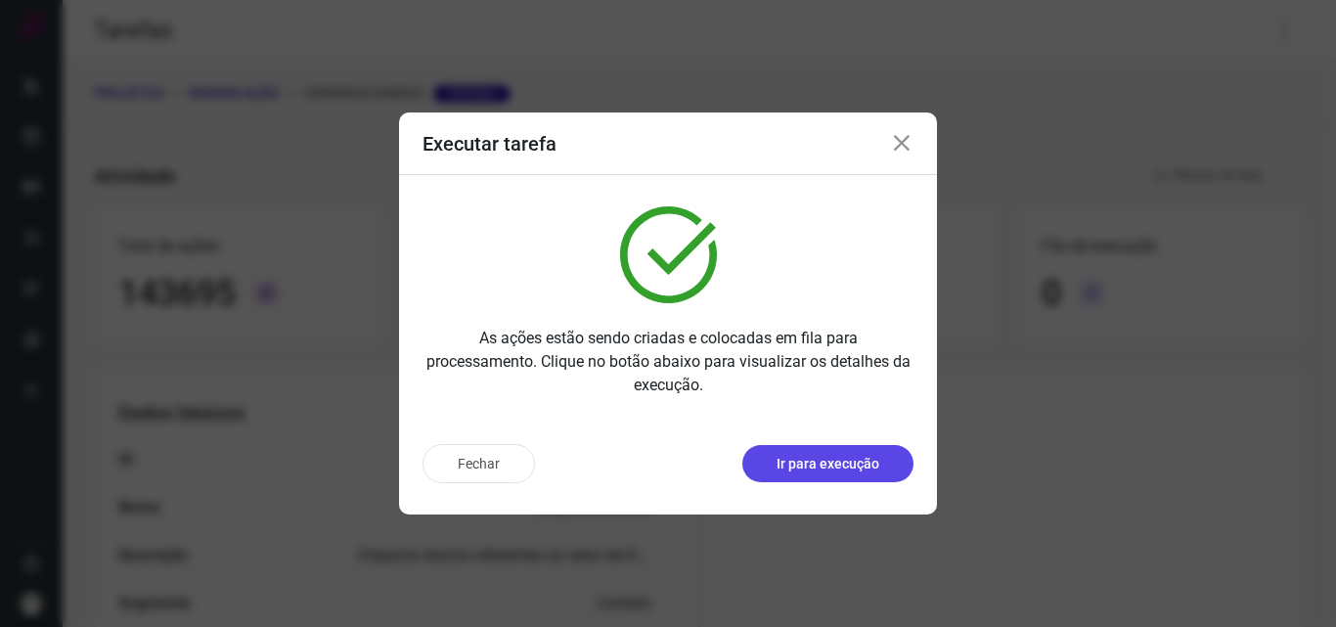
click at [849, 458] on p "Ir para execução" at bounding box center [827, 464] width 103 height 21
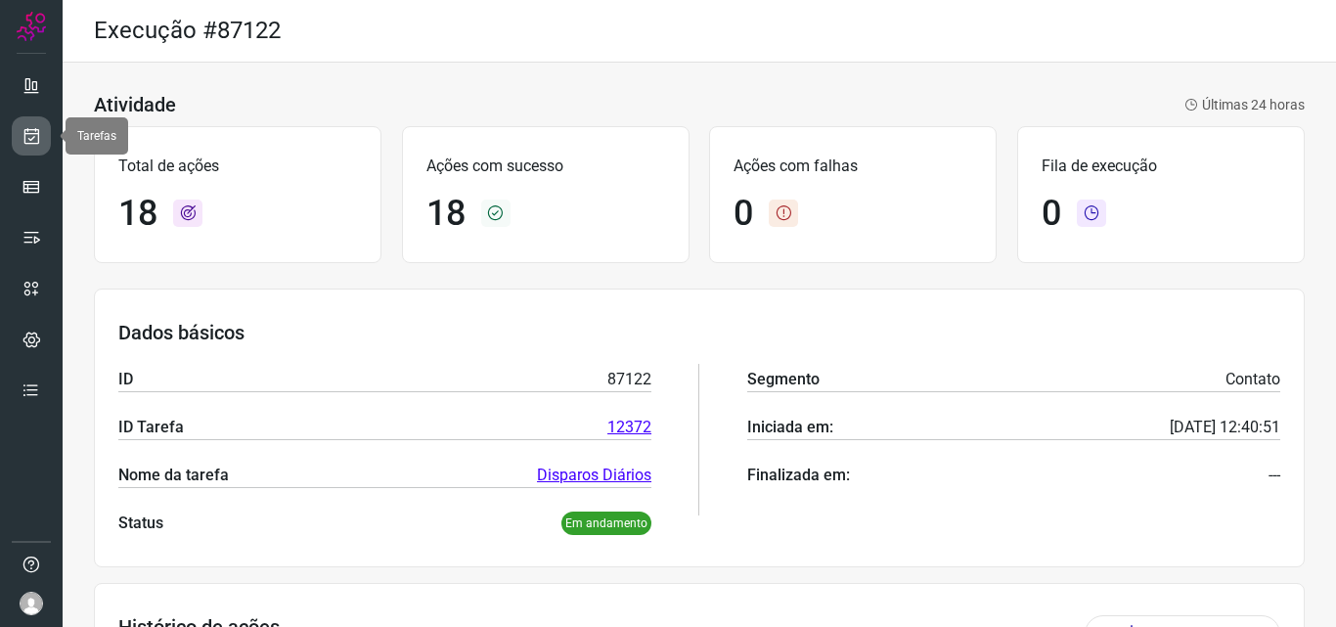
click at [42, 131] on link at bounding box center [31, 135] width 39 height 39
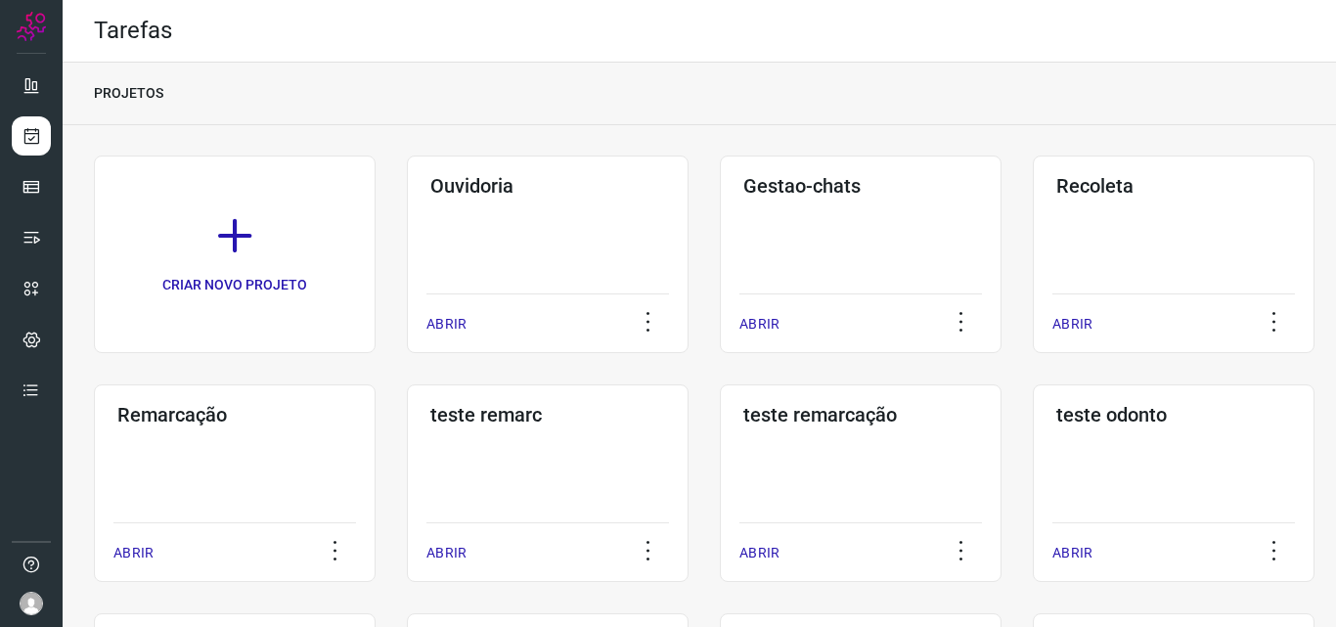
click at [283, 463] on div "Remarcação ABRIR" at bounding box center [235, 483] width 282 height 198
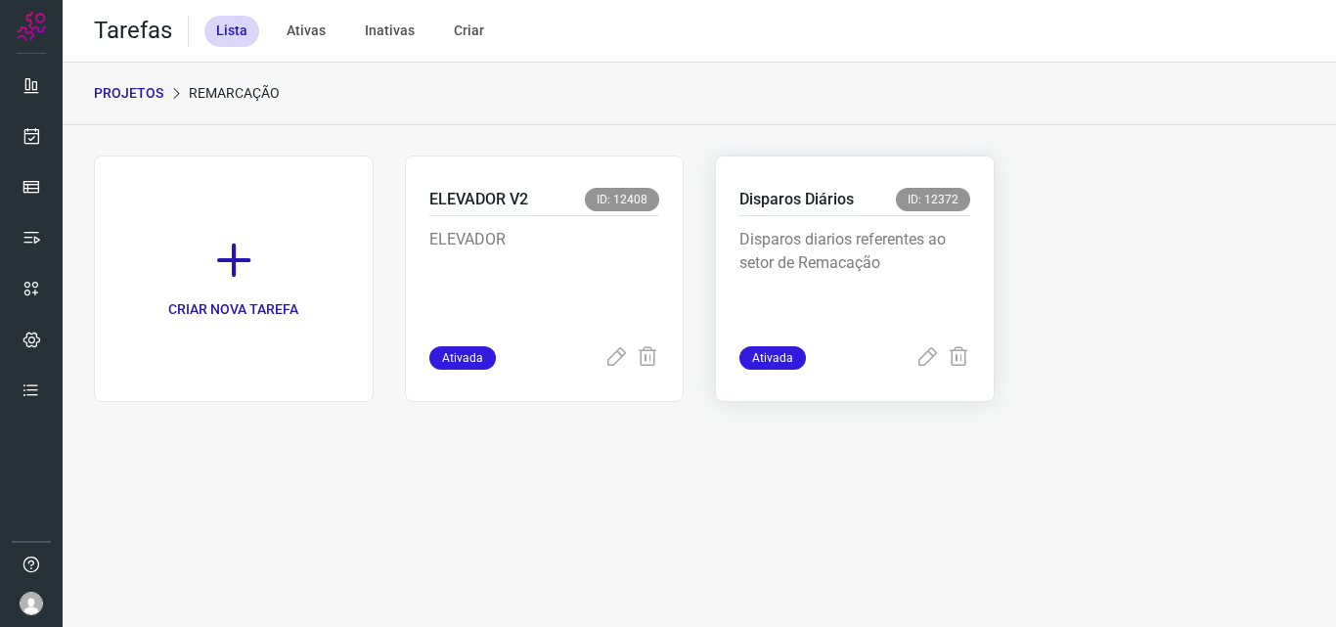
click at [816, 230] on p "Disparos diarios referentes ao setor de Remacação" at bounding box center [854, 277] width 231 height 98
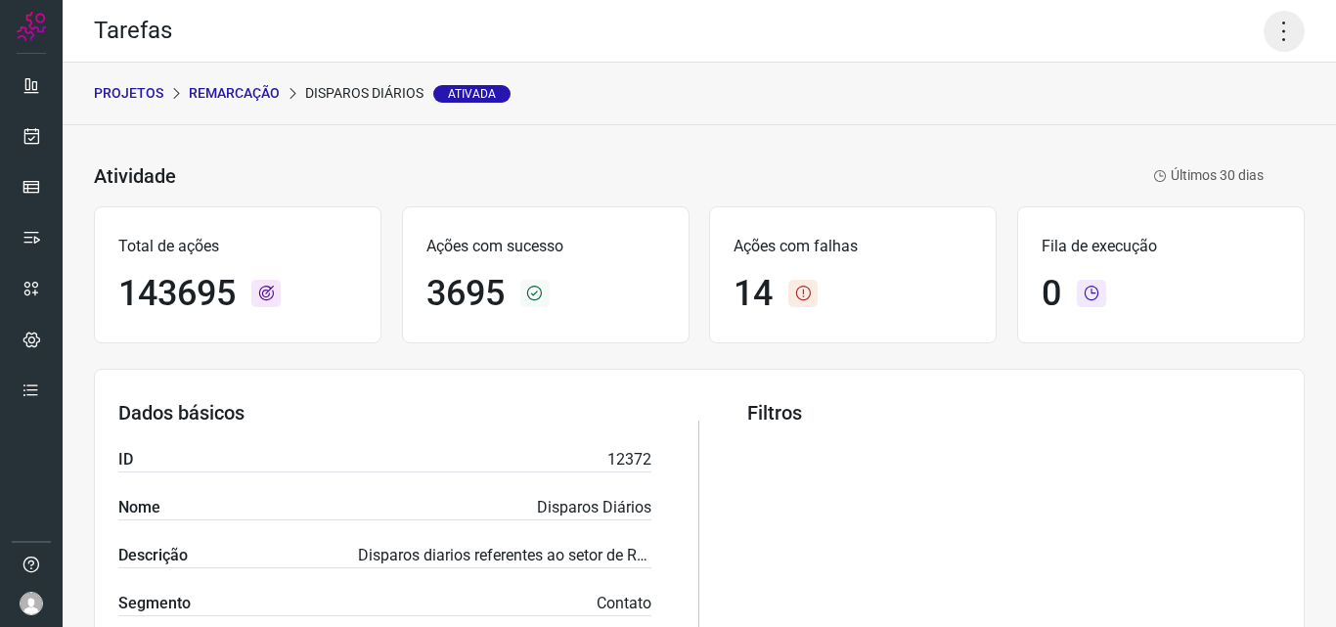
click at [1273, 22] on icon at bounding box center [1283, 31] width 41 height 41
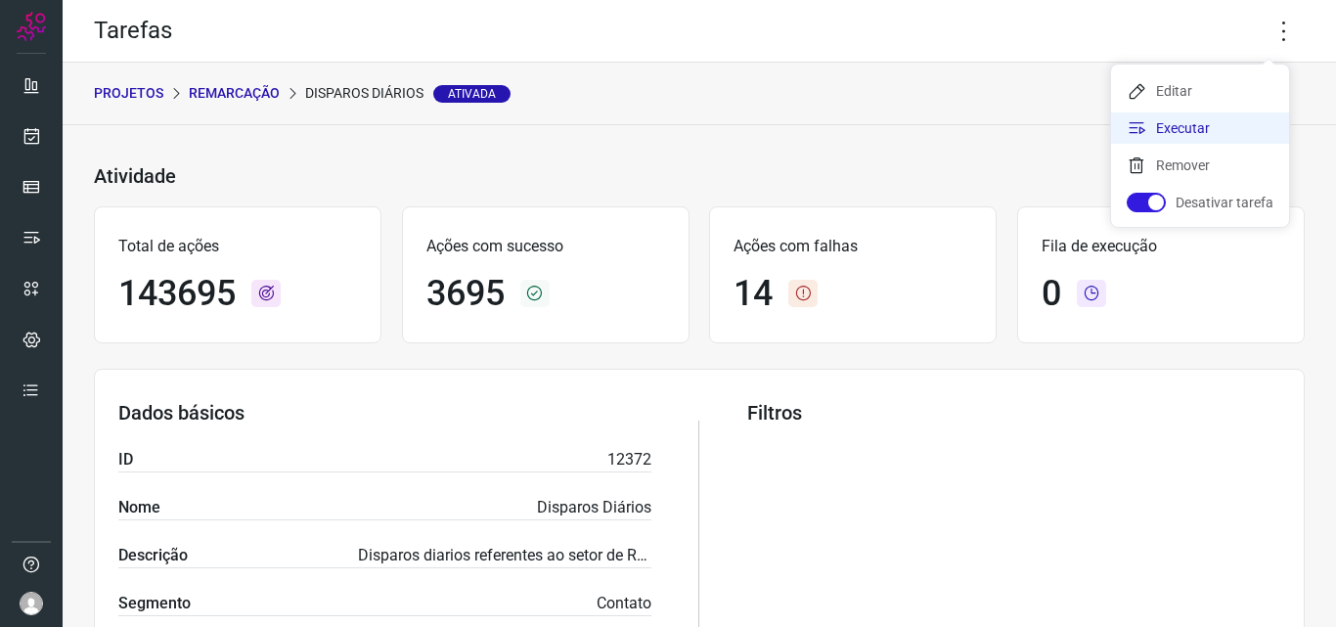
click at [1212, 120] on li "Executar" at bounding box center [1200, 127] width 178 height 31
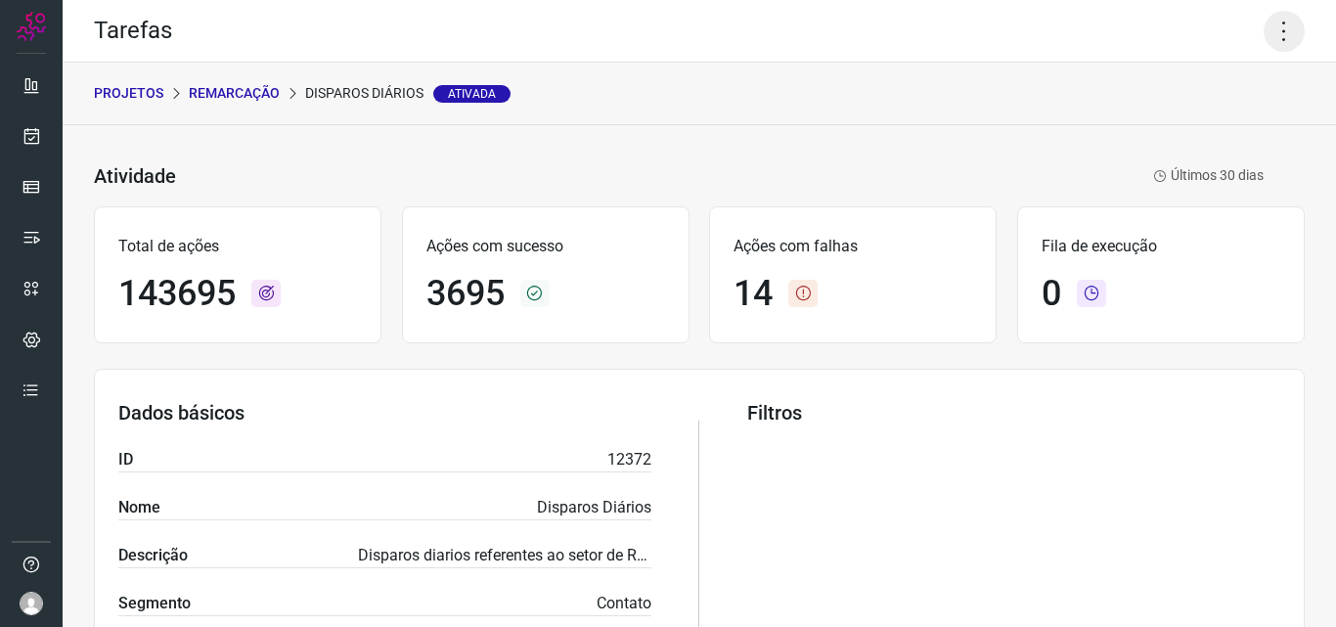
click at [1269, 22] on icon at bounding box center [1283, 31] width 41 height 41
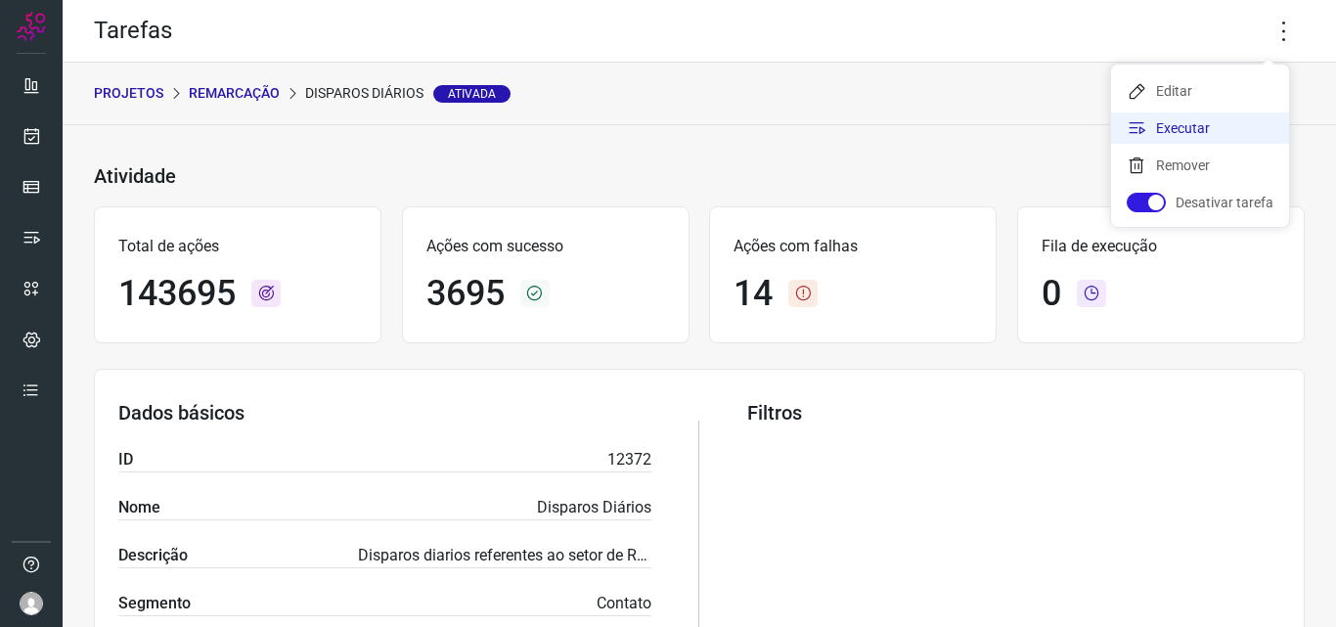
click at [1220, 127] on li "Executar" at bounding box center [1200, 127] width 178 height 31
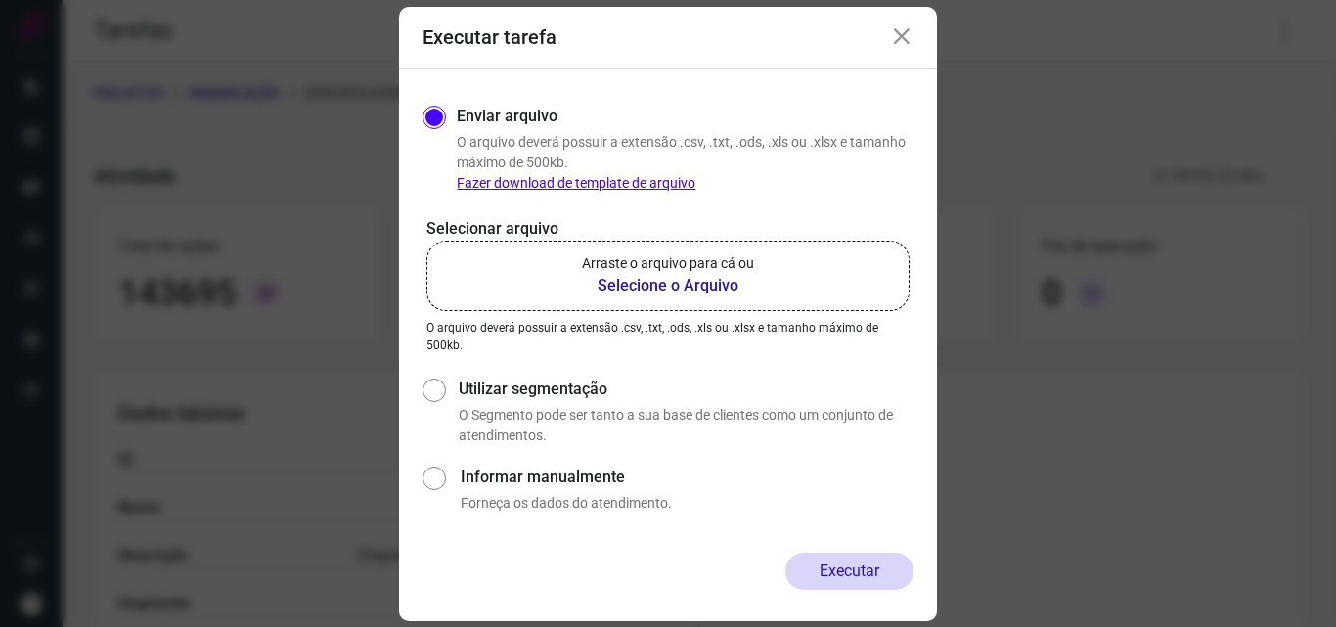
click at [684, 287] on b "Selecione o Arquivo" at bounding box center [668, 285] width 172 height 23
click at [0, 0] on input "Arraste o arquivo para cá ou Selecione o Arquivo" at bounding box center [0, 0] width 0 height 0
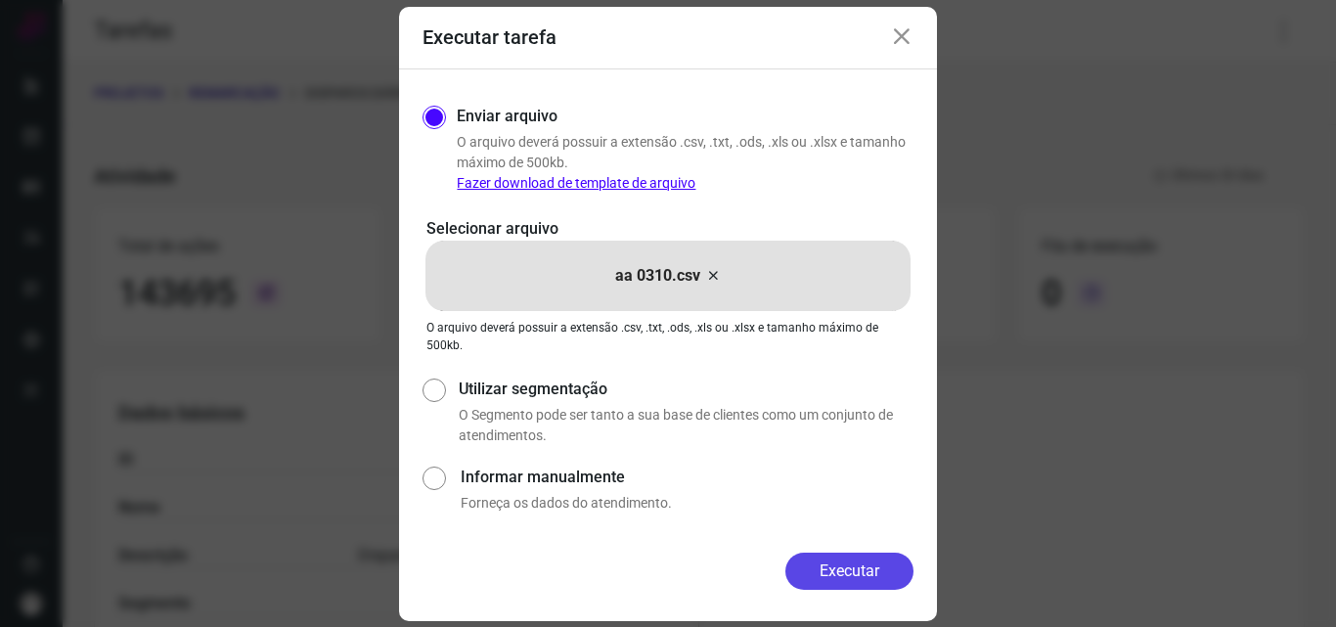
click at [850, 558] on button "Executar" at bounding box center [849, 570] width 128 height 37
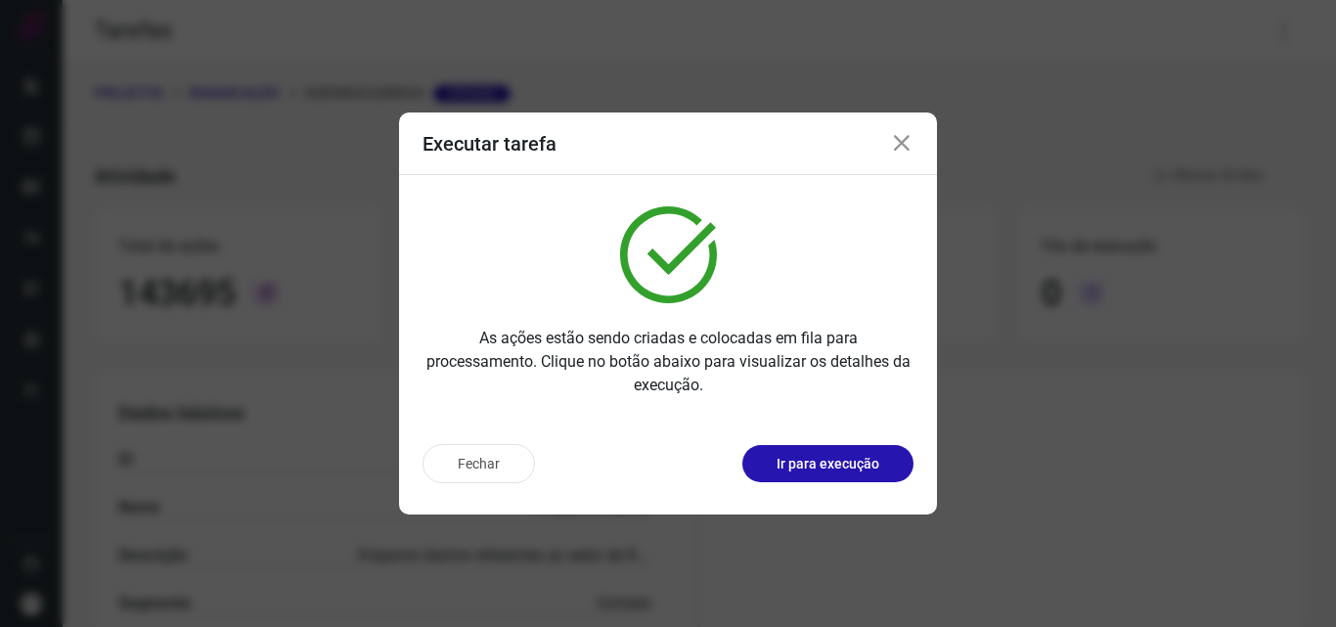
click at [859, 470] on p "Ir para execução" at bounding box center [827, 464] width 103 height 21
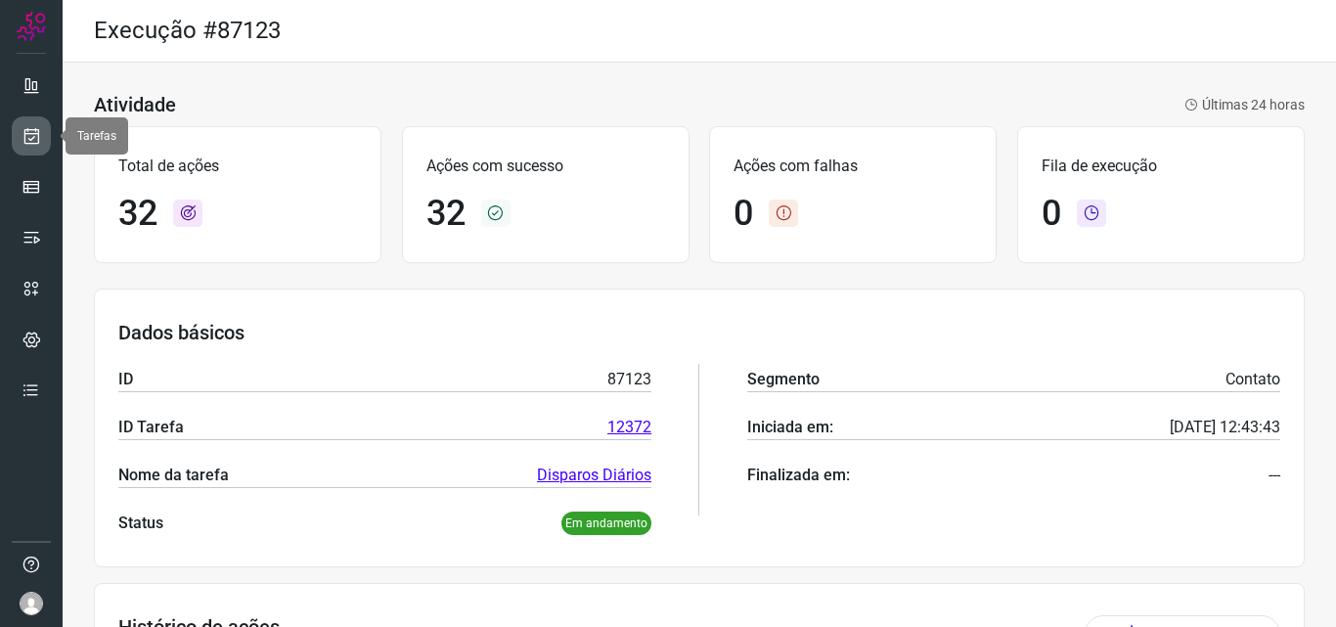
click at [44, 132] on link at bounding box center [31, 135] width 39 height 39
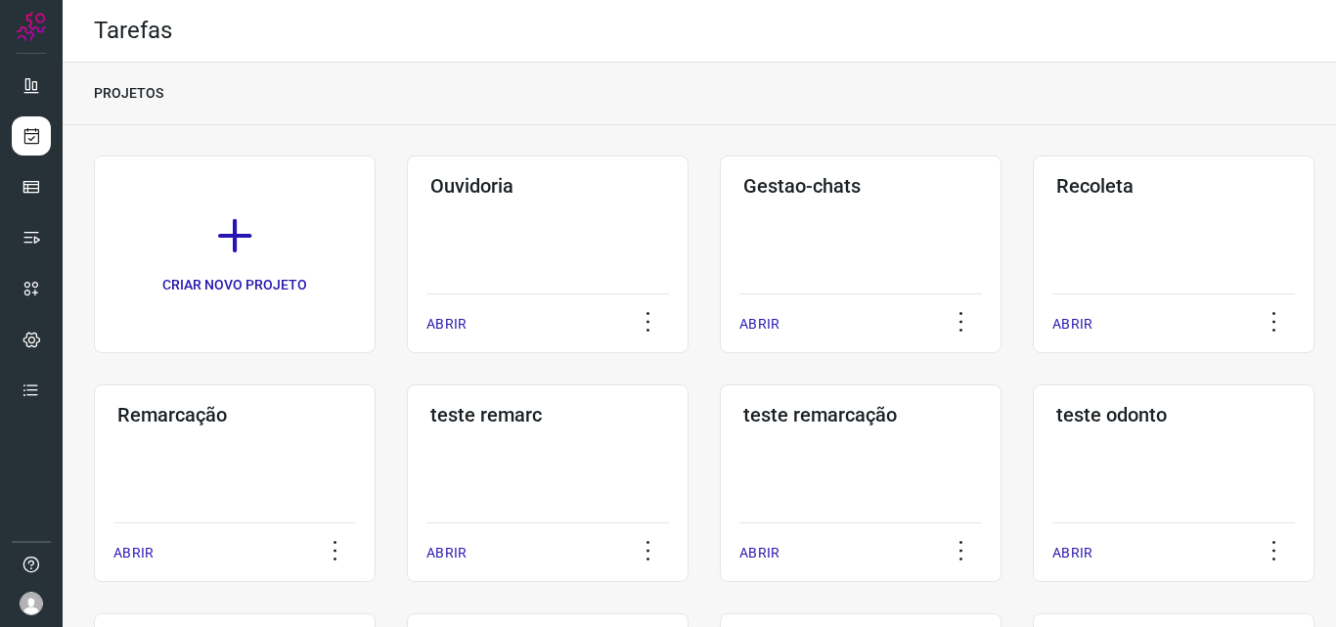
click at [283, 448] on div "Remarcação ABRIR" at bounding box center [235, 483] width 282 height 198
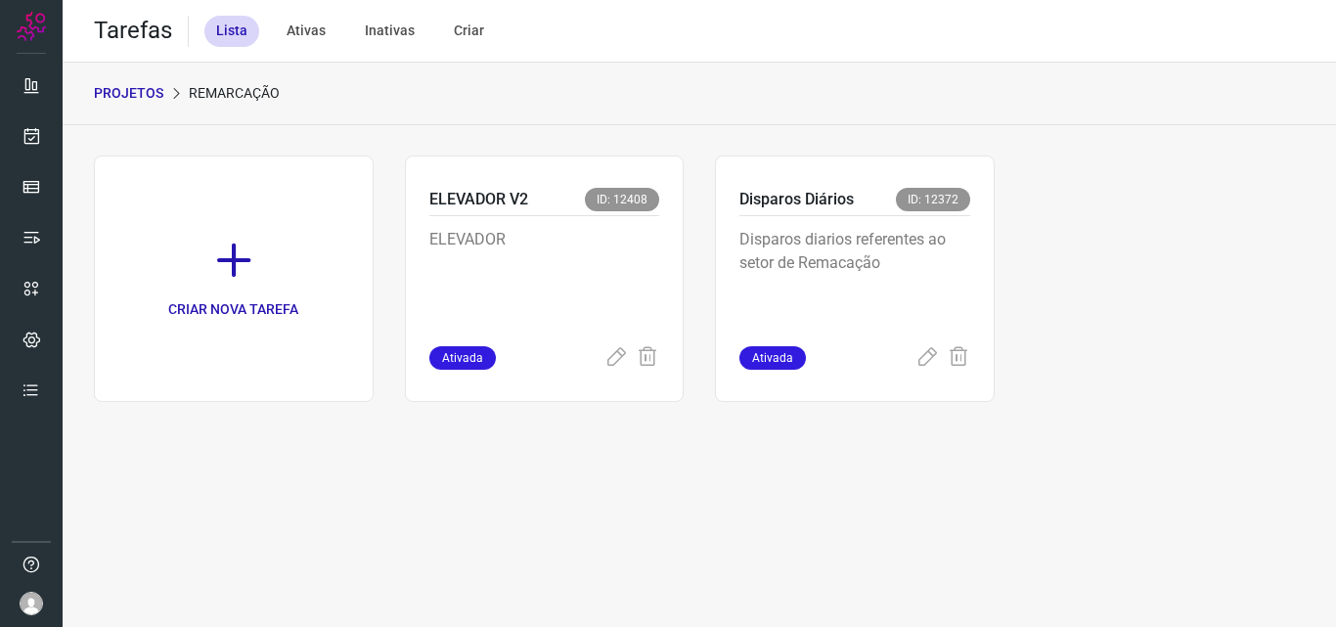
click at [894, 287] on p "Disparos diarios referentes ao setor de Remacação" at bounding box center [854, 277] width 231 height 98
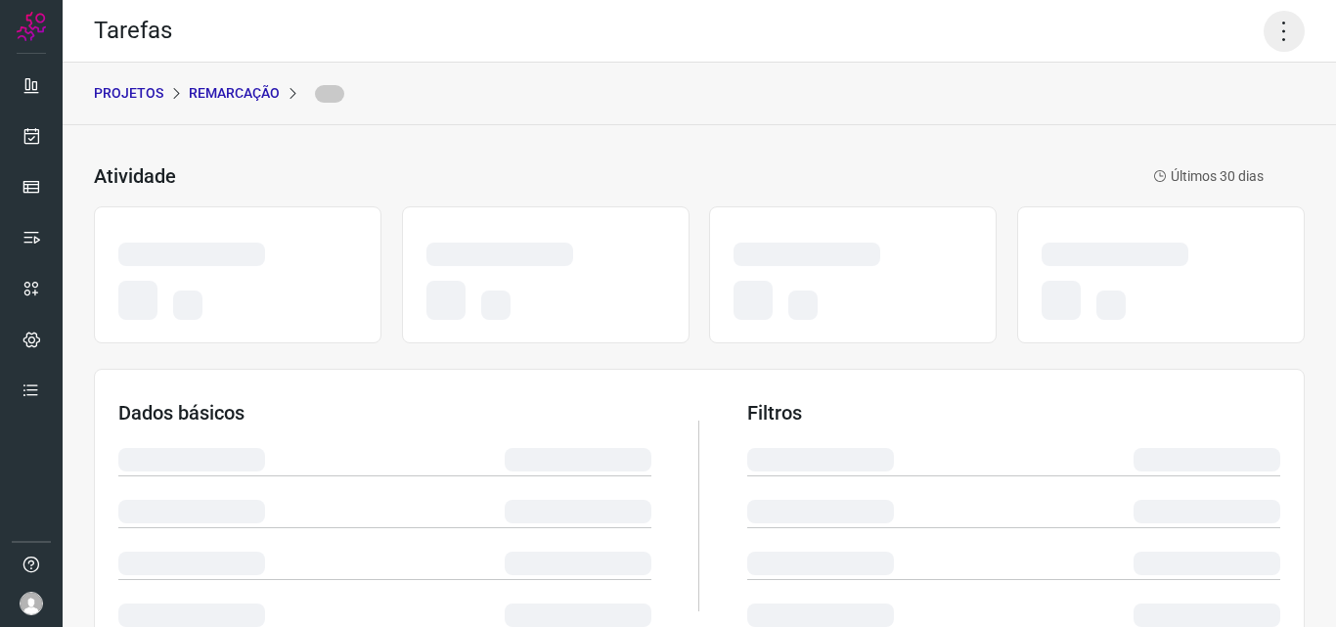
click at [1263, 35] on icon at bounding box center [1283, 31] width 41 height 41
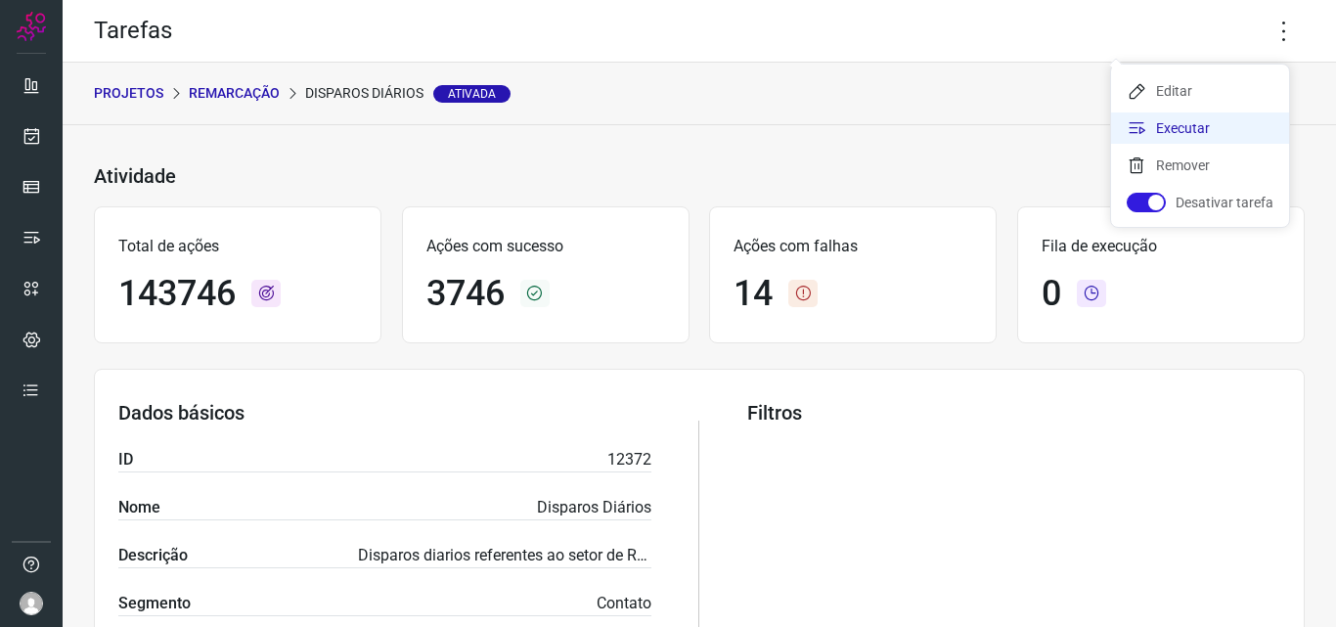
click at [1208, 128] on li "Executar" at bounding box center [1200, 127] width 178 height 31
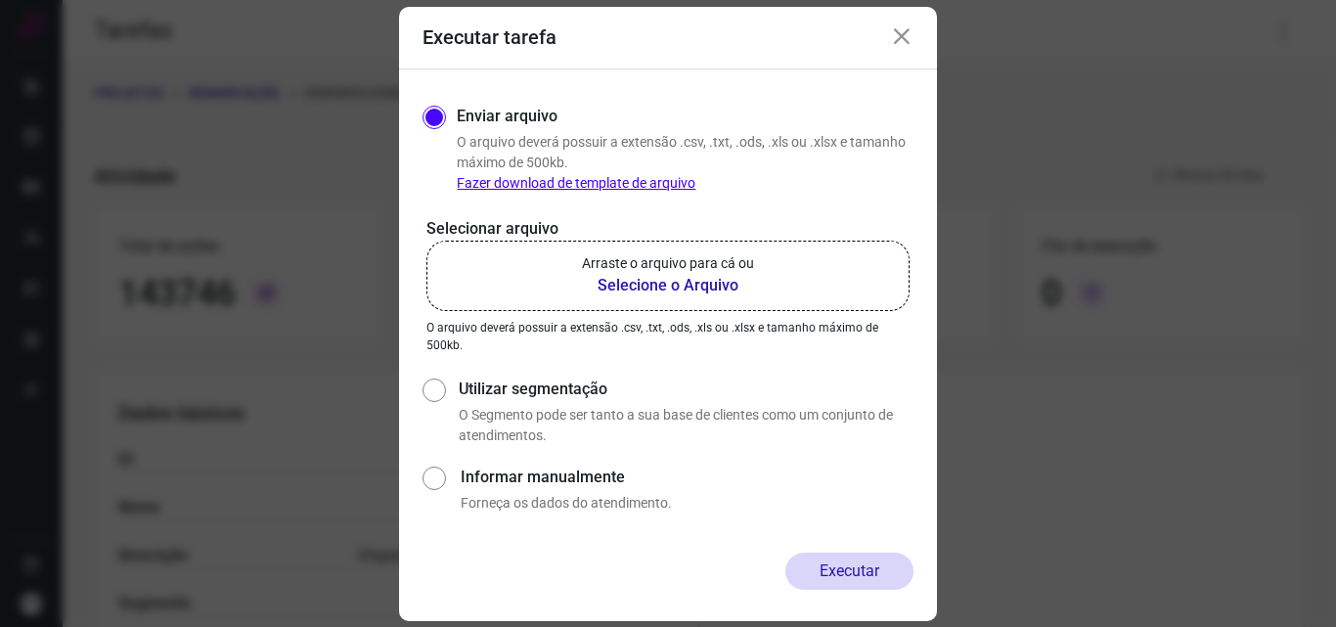
click at [717, 285] on b "Selecione o Arquivo" at bounding box center [668, 285] width 172 height 23
click at [0, 0] on input "Arraste o arquivo para cá ou Selecione o Arquivo" at bounding box center [0, 0] width 0 height 0
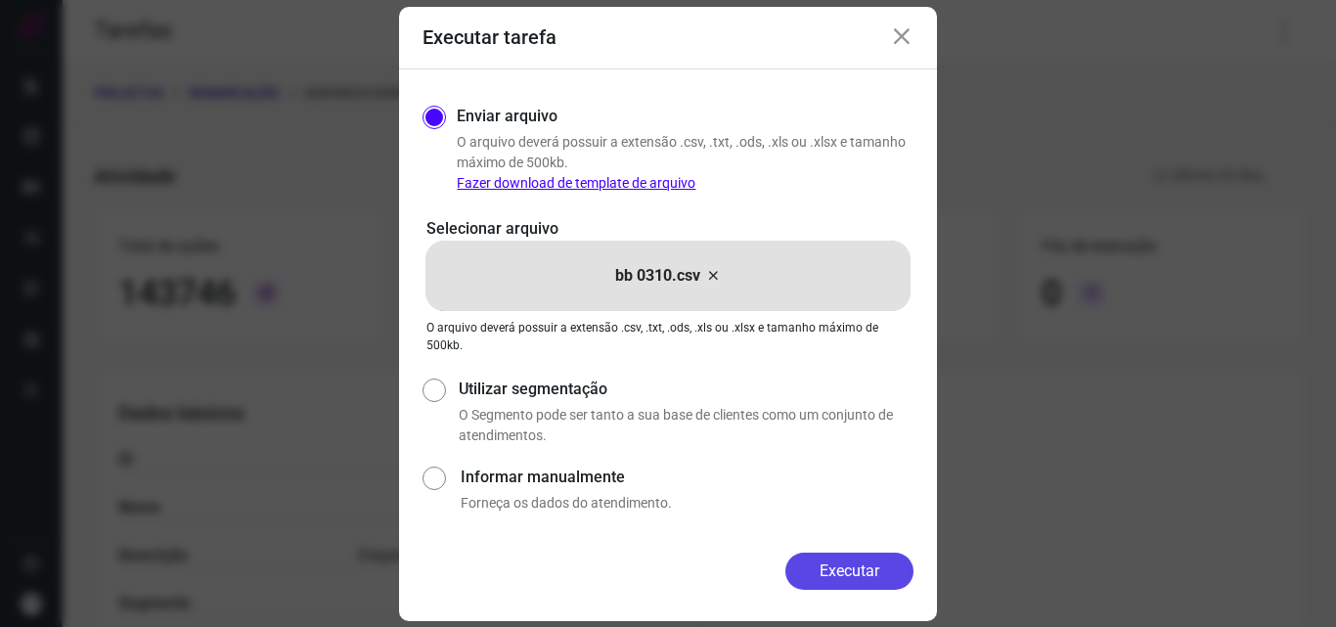
click at [828, 552] on button "Executar" at bounding box center [849, 570] width 128 height 37
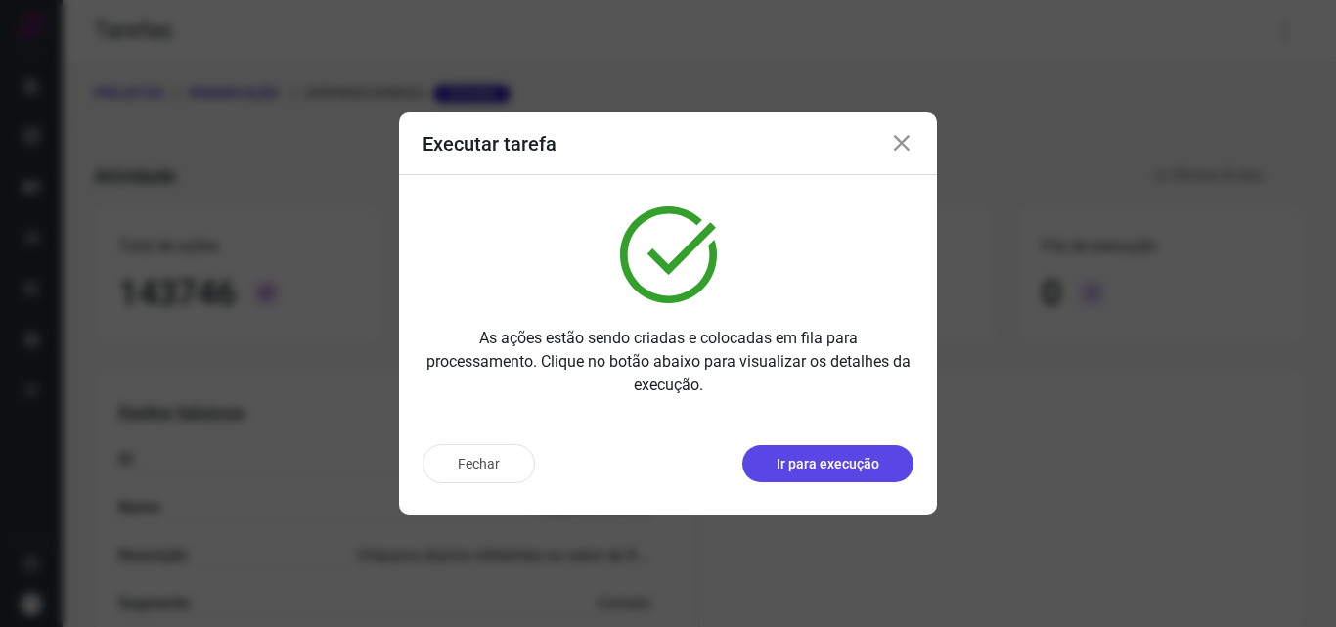
click at [833, 466] on p "Ir para execução" at bounding box center [827, 464] width 103 height 21
